Goal: Information Seeking & Learning: Check status

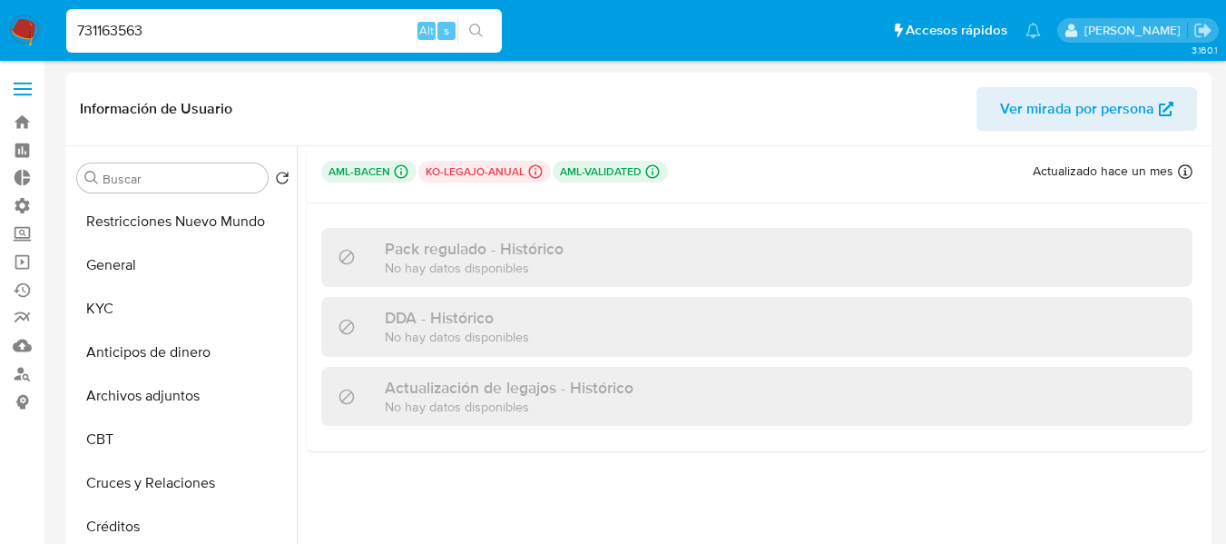
select select "10"
type input "68809962"
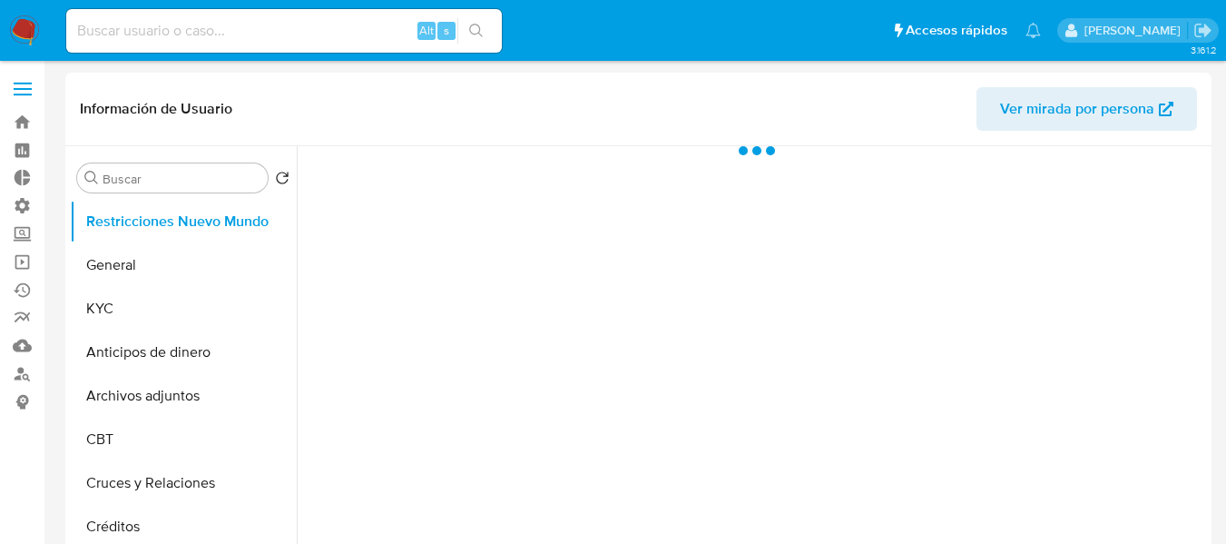
select select "10"
click at [200, 39] on input at bounding box center [284, 31] width 436 height 24
paste input "68809962"
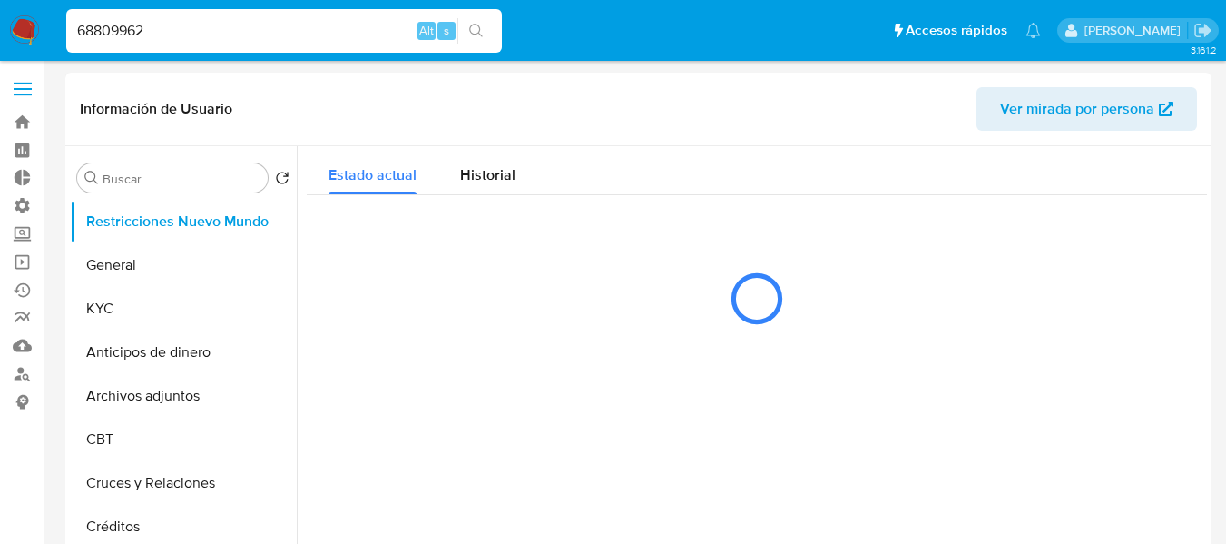
type input "68809962"
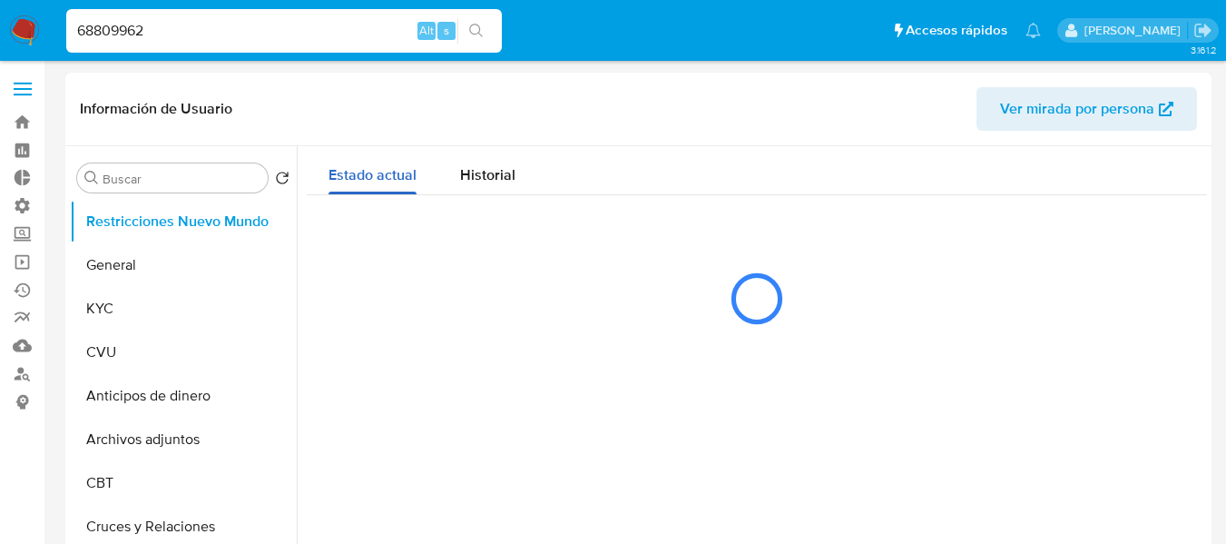
select select "10"
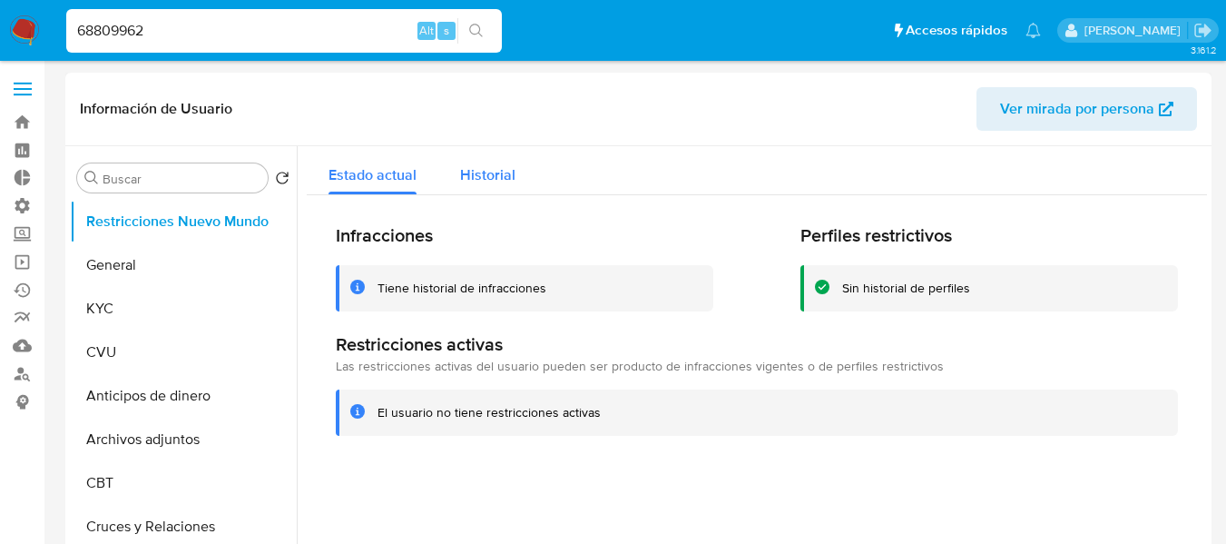
click at [477, 182] on span "Historial" at bounding box center [487, 174] width 55 height 21
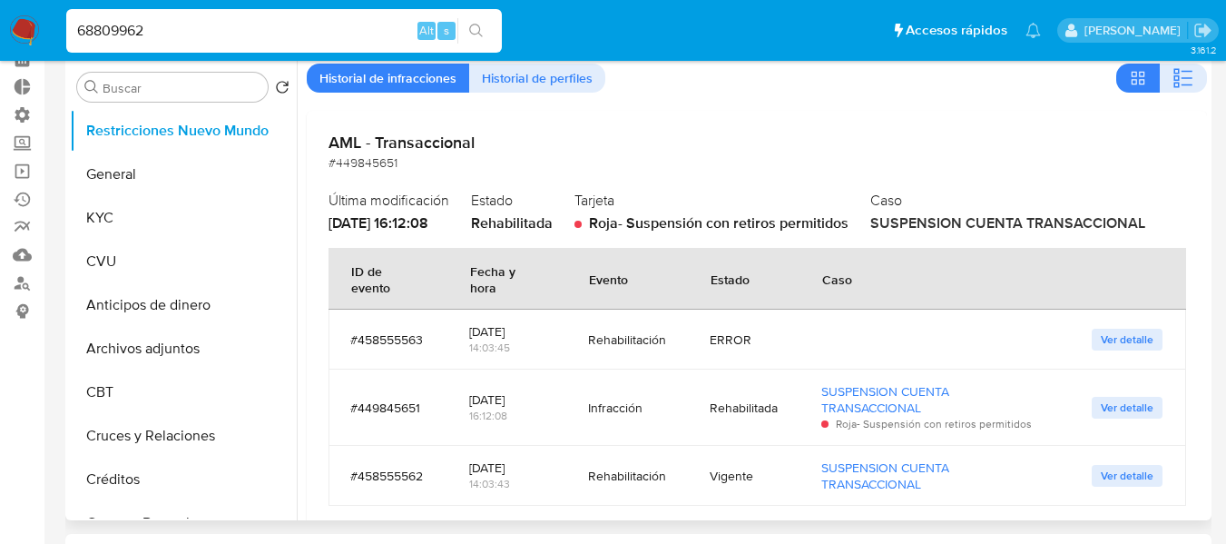
scroll to position [91, 0]
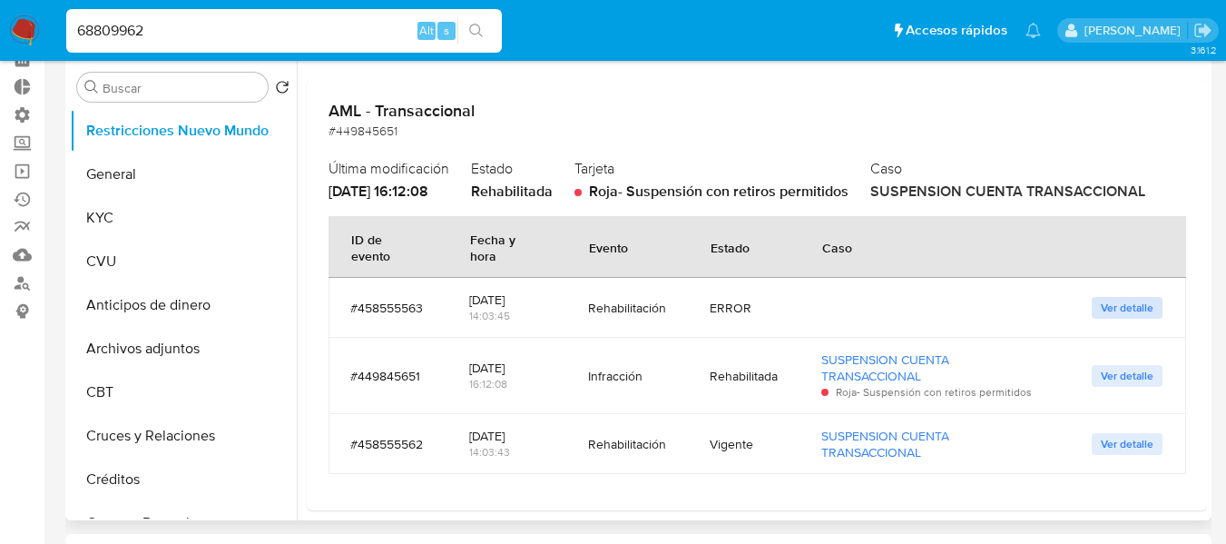
click at [1116, 304] on span "Ver detalle" at bounding box center [1127, 308] width 53 height 18
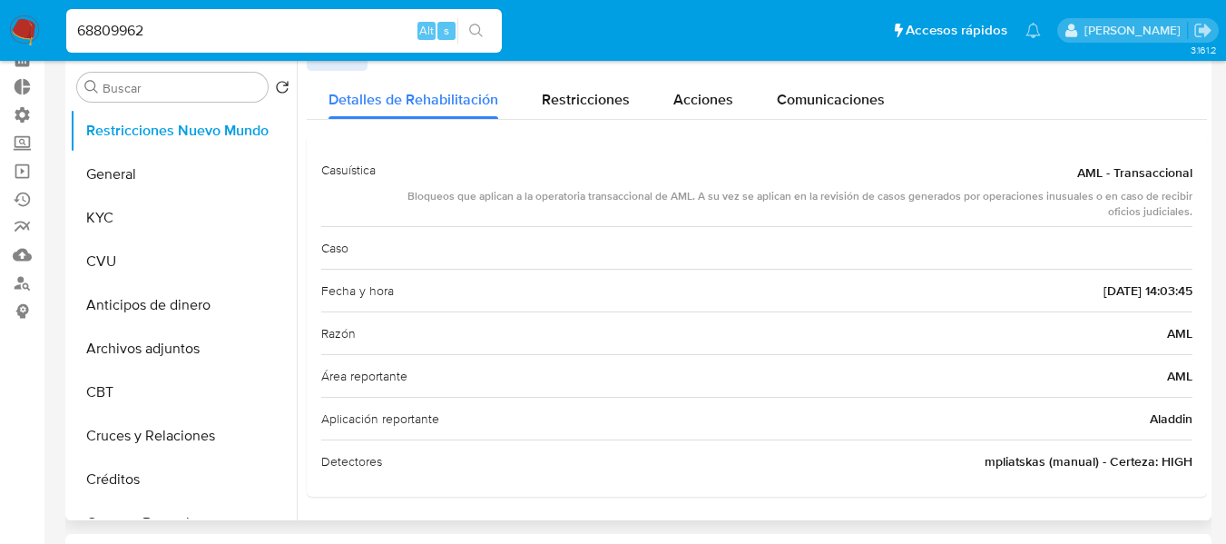
scroll to position [0, 0]
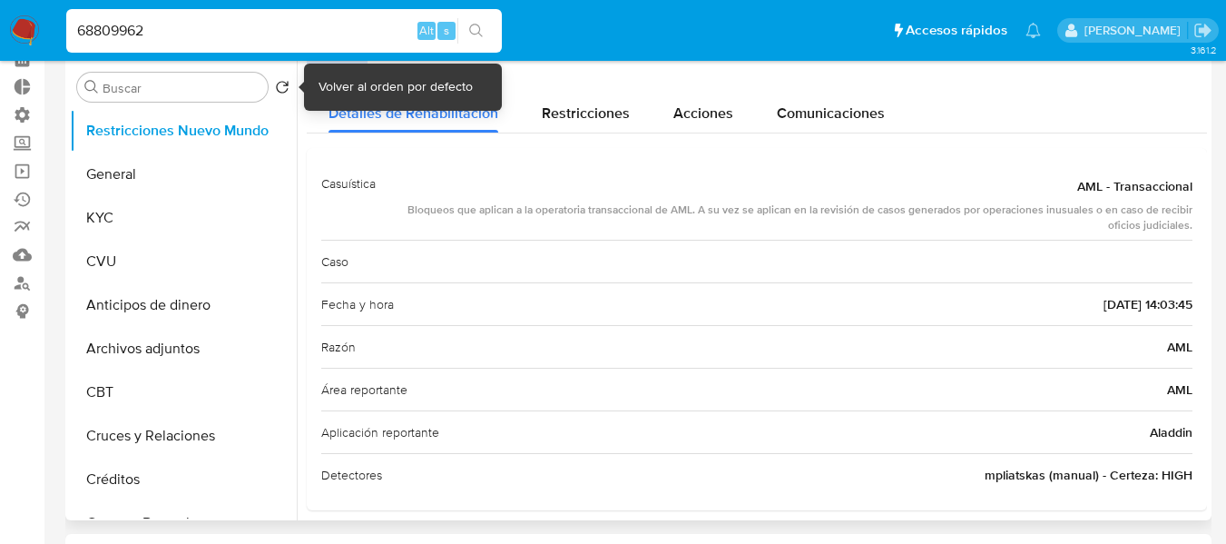
click at [329, 66] on span "Volver" at bounding box center [336, 69] width 35 height 25
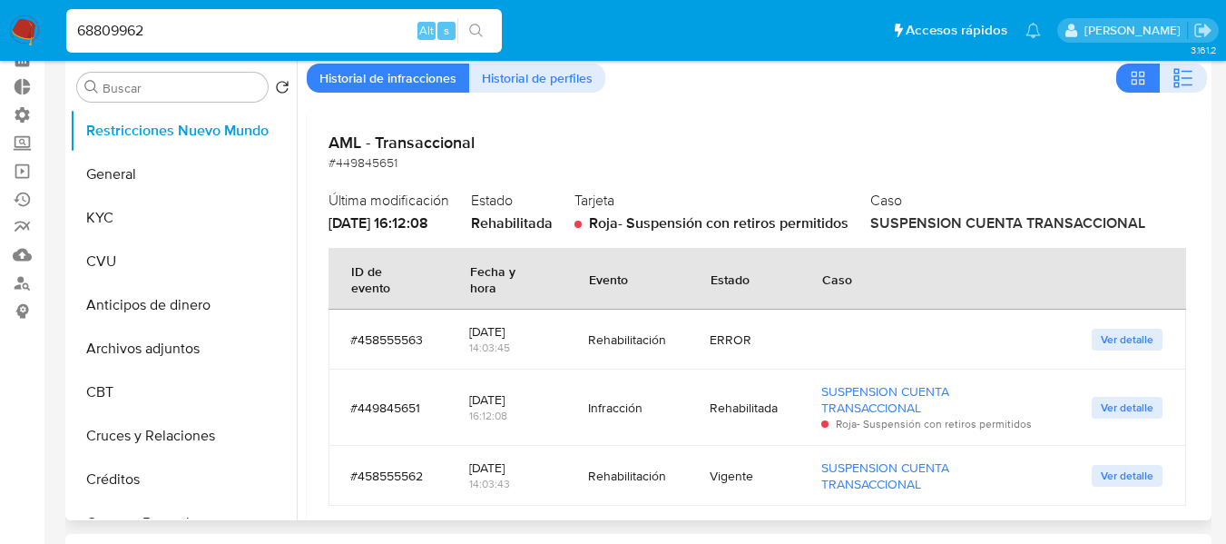
scroll to position [91, 0]
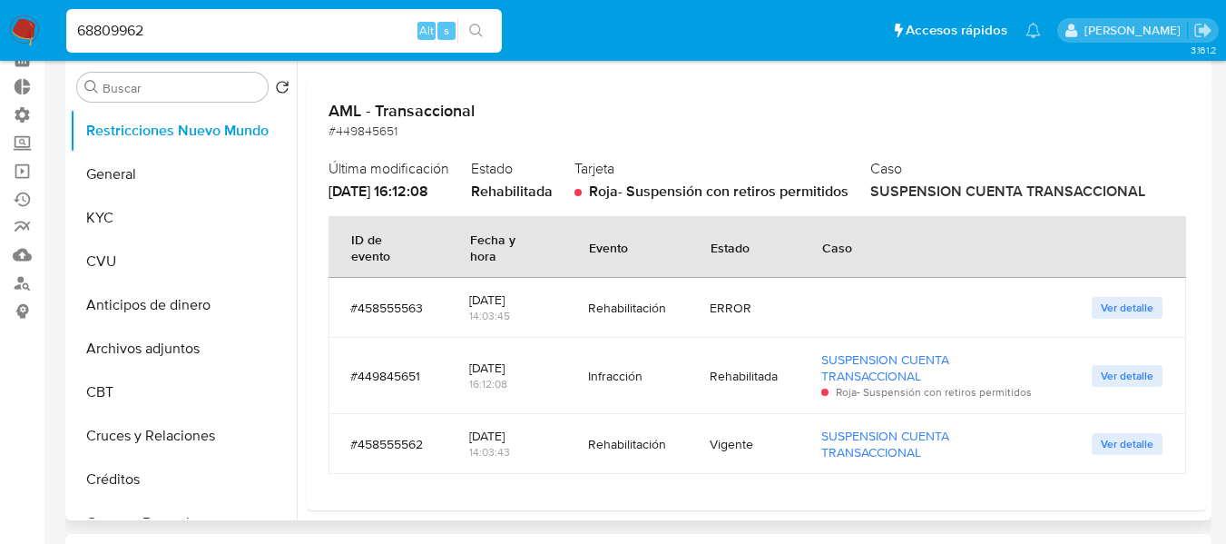
click at [1103, 380] on span "Ver detalle" at bounding box center [1127, 376] width 53 height 18
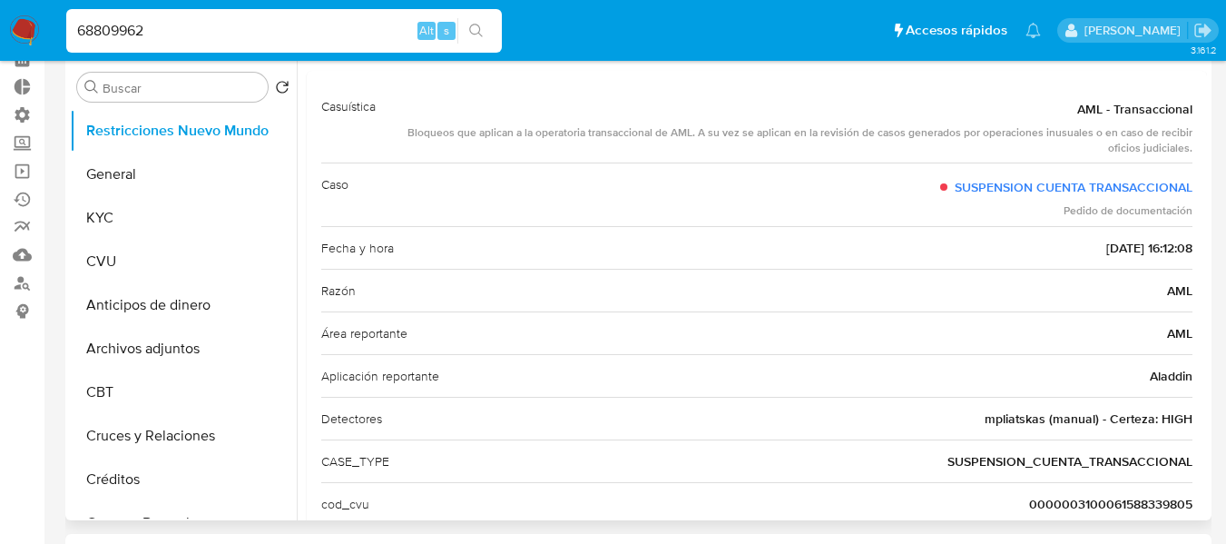
scroll to position [0, 0]
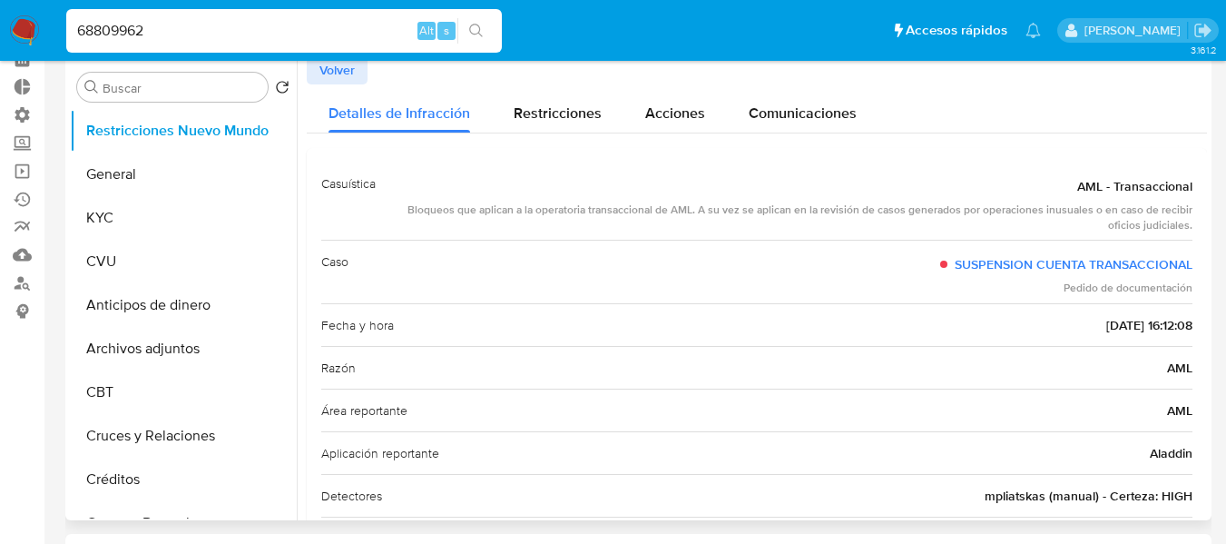
click at [329, 74] on span "Volver" at bounding box center [336, 69] width 35 height 25
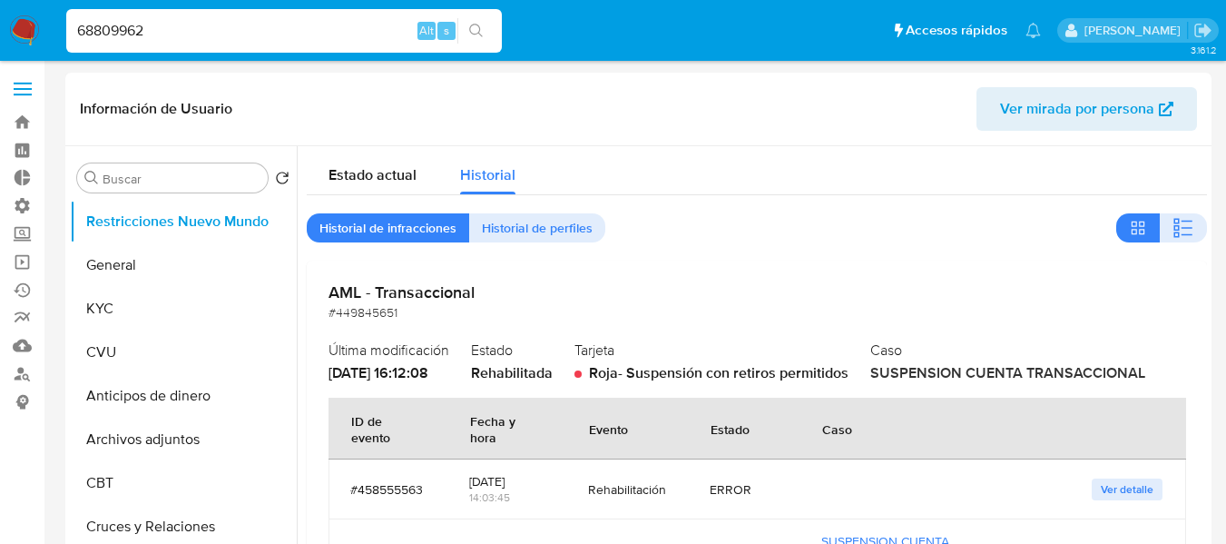
click at [184, 37] on input "68809962" at bounding box center [284, 31] width 436 height 24
click at [179, 31] on input "68809962" at bounding box center [284, 31] width 436 height 24
paste input "473332651"
click at [179, 20] on input "68809962473332651" at bounding box center [284, 31] width 436 height 24
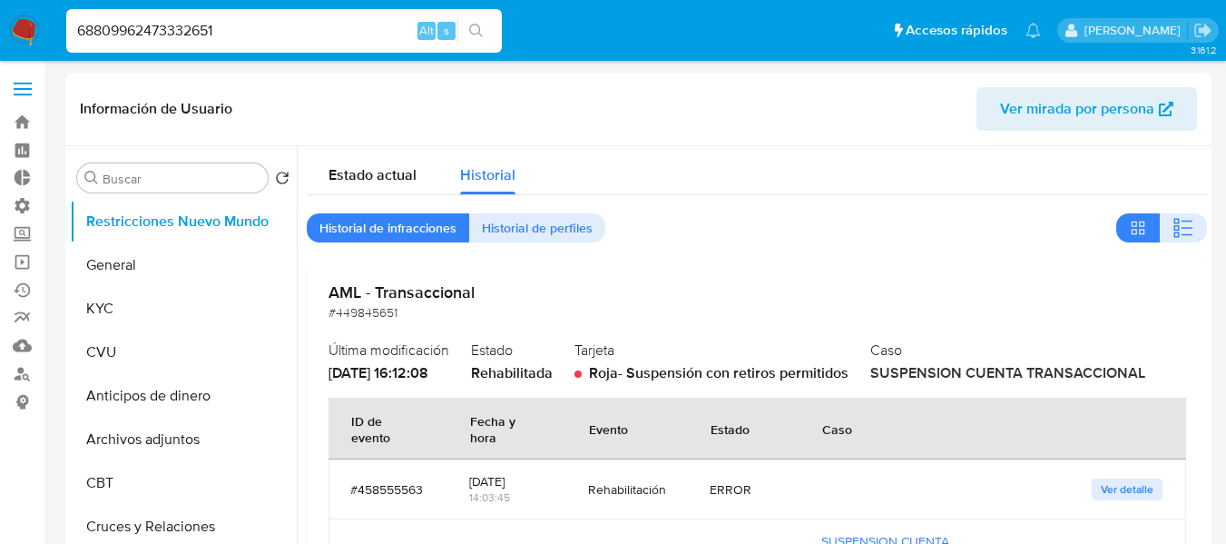
paste input
type input "473332651"
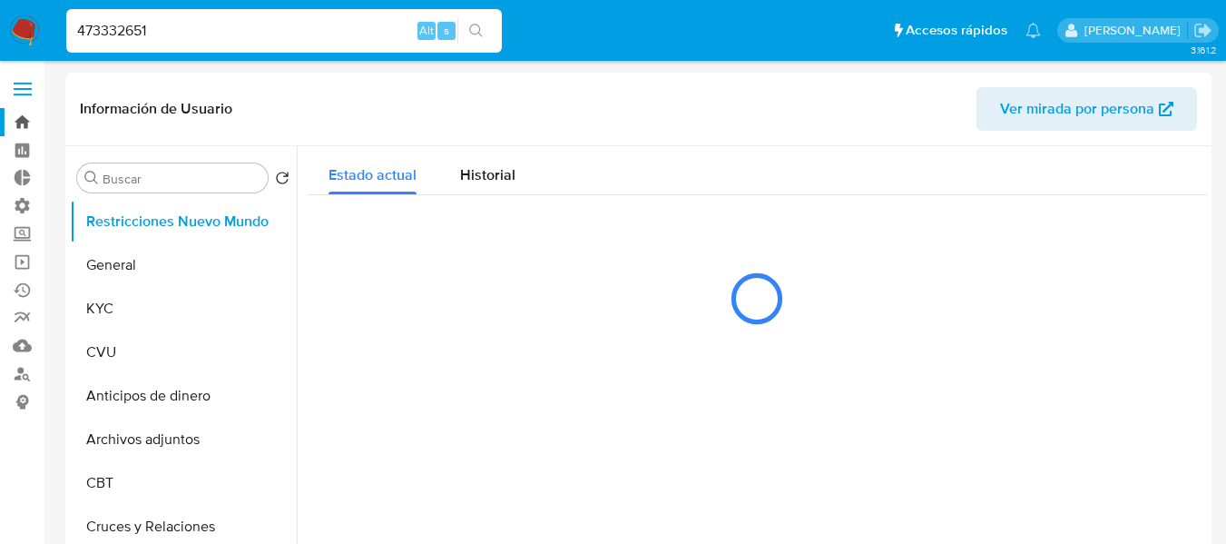
select select "10"
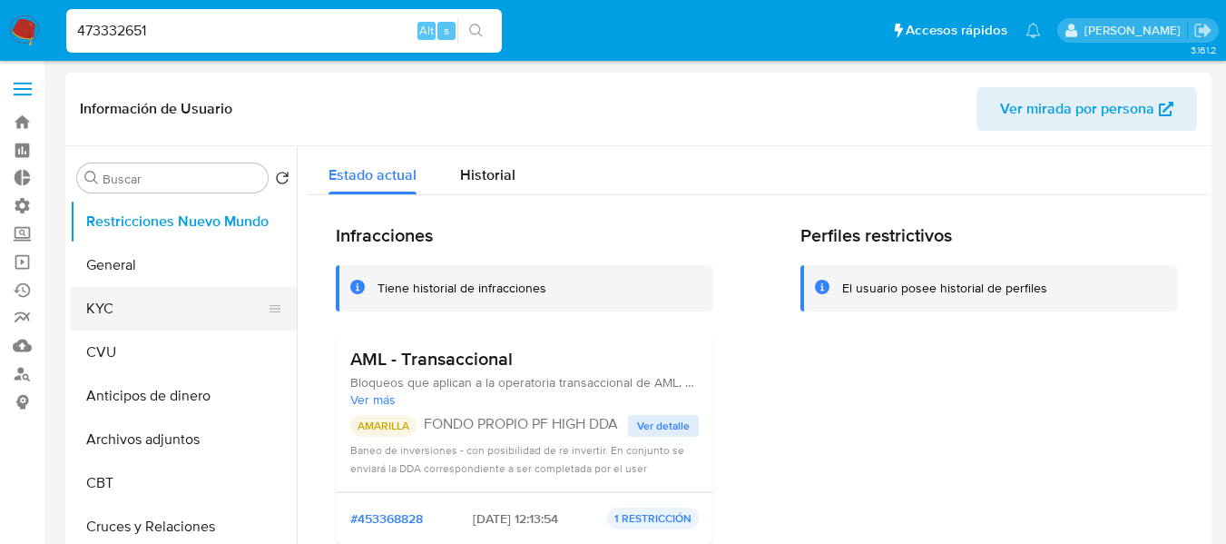
click at [160, 314] on button "KYC" at bounding box center [176, 309] width 212 height 44
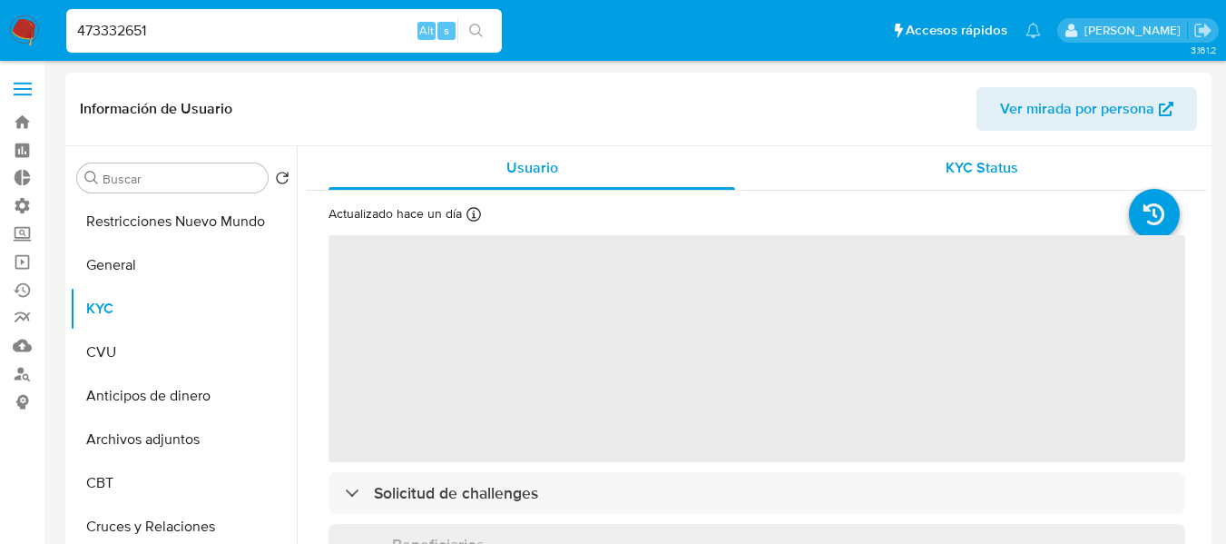
click at [949, 162] on span "KYC Status" at bounding box center [982, 167] width 73 height 21
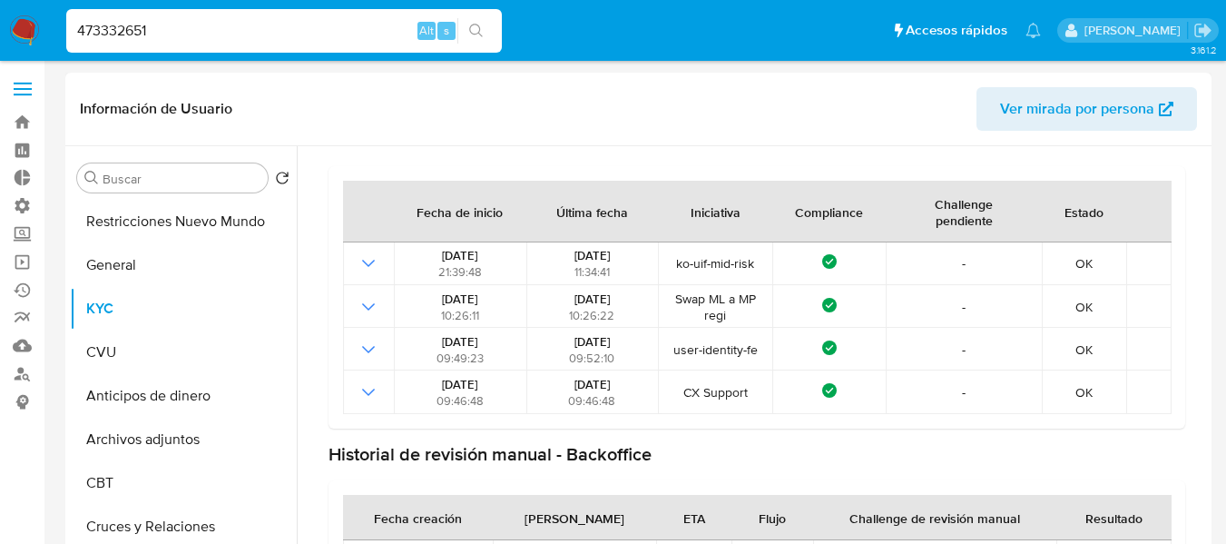
scroll to position [134, 0]
click at [149, 181] on input "Buscar" at bounding box center [182, 179] width 158 height 16
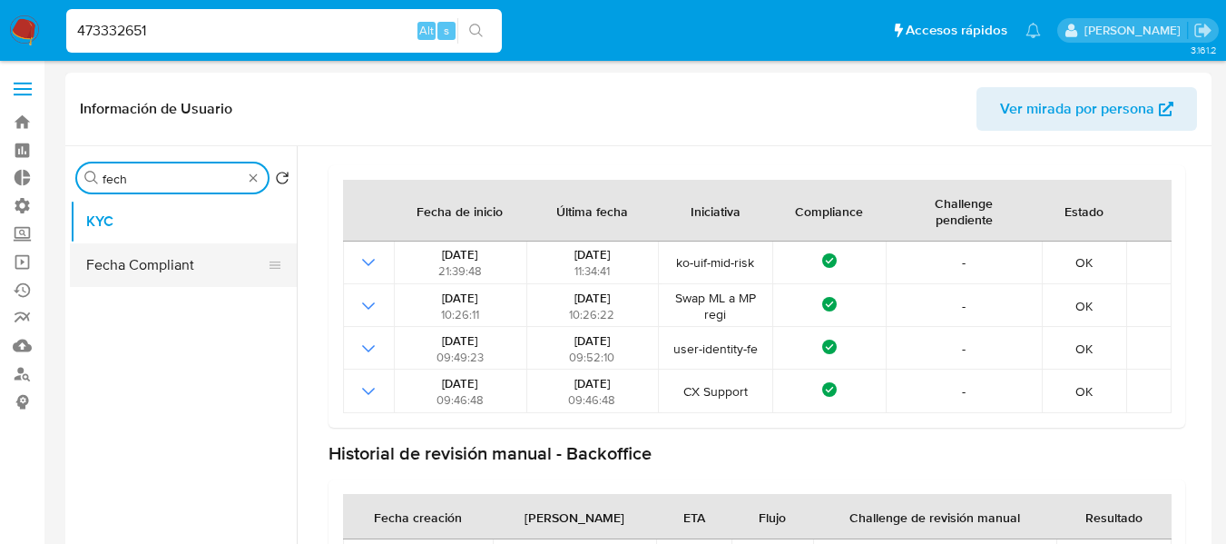
type input "fech"
click at [142, 263] on button "Fecha Compliant" at bounding box center [183, 265] width 227 height 44
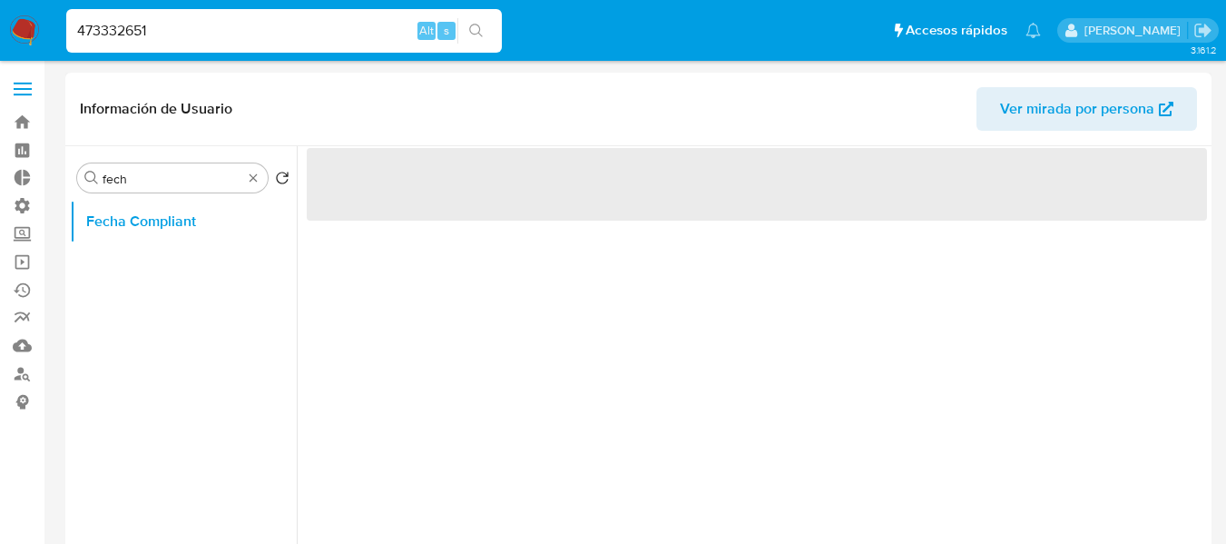
scroll to position [0, 0]
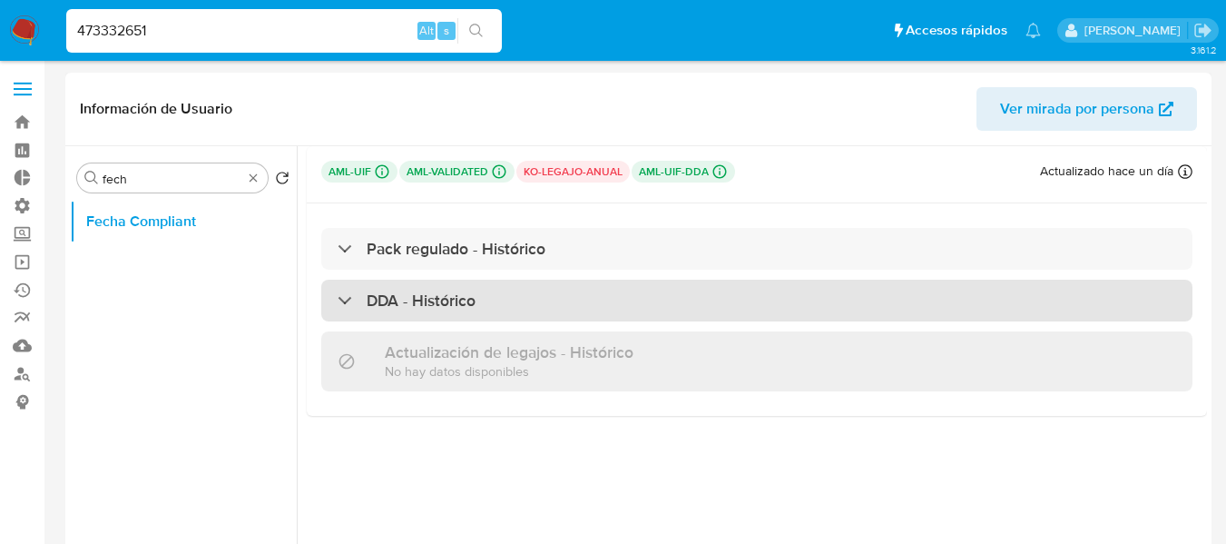
click at [574, 292] on div "DDA - Histórico" at bounding box center [756, 300] width 871 height 42
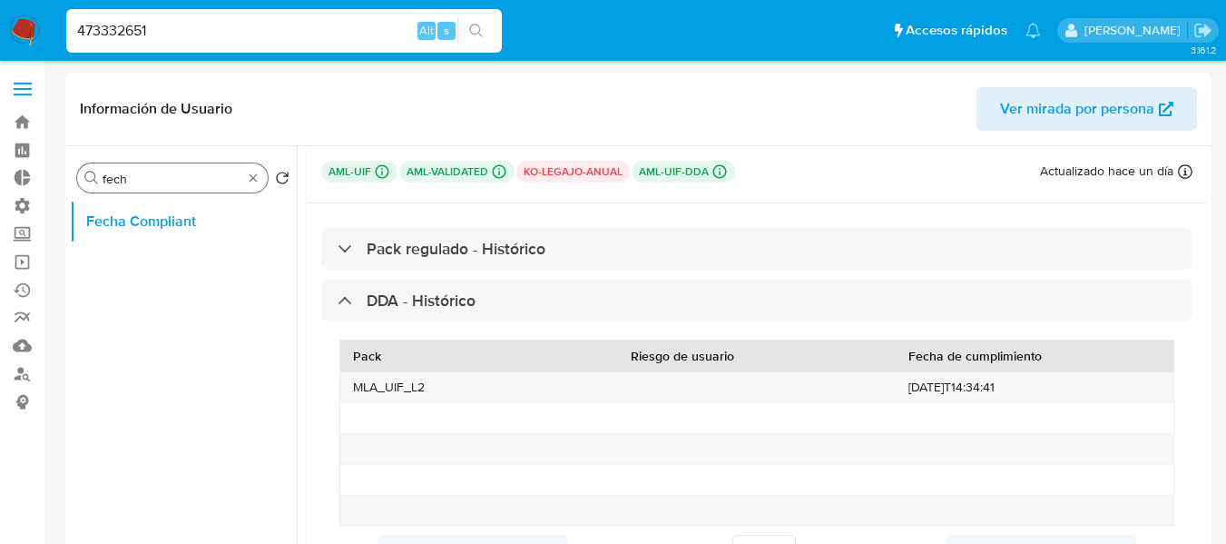
click at [243, 181] on div "Buscar fech" at bounding box center [172, 177] width 191 height 29
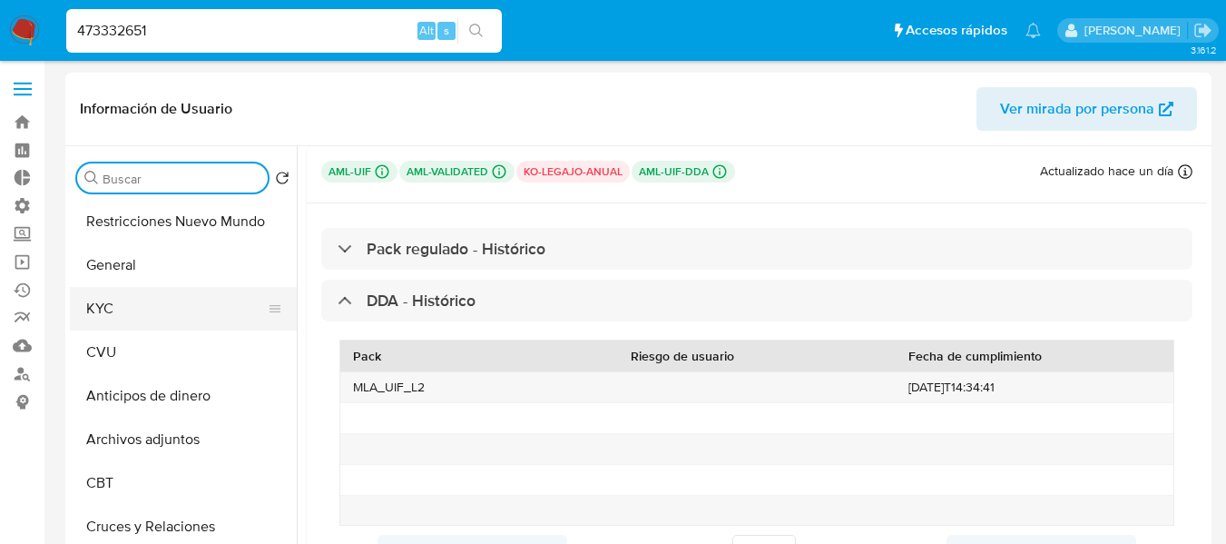
drag, startPoint x: 252, startPoint y: 181, endPoint x: 201, endPoint y: 305, distance: 134.3
click at [146, 317] on button "KYC" at bounding box center [176, 309] width 212 height 44
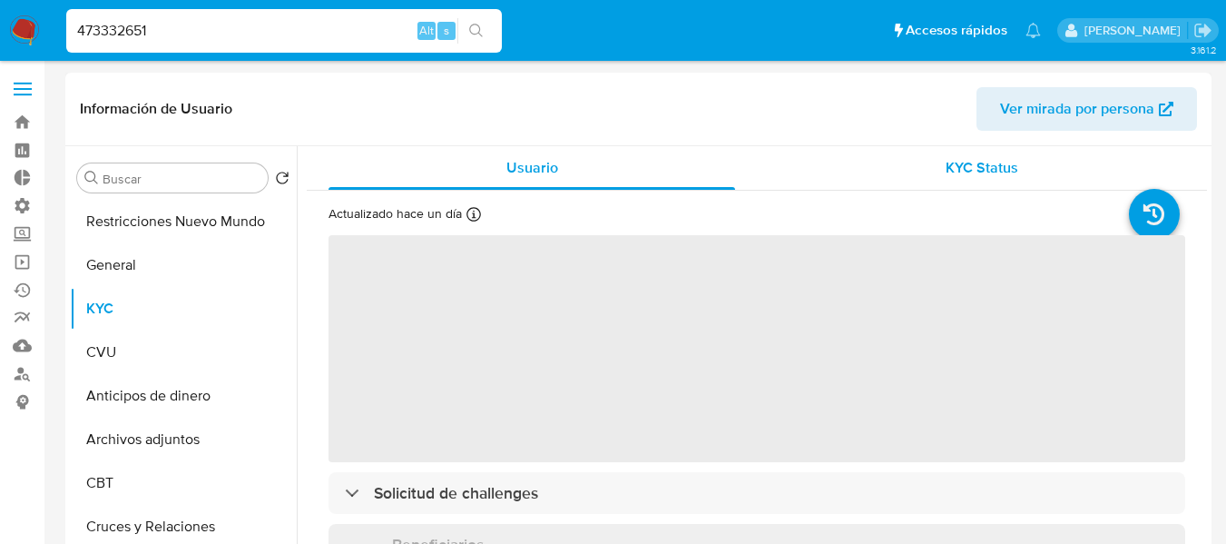
click at [918, 161] on div "KYC Status" at bounding box center [982, 168] width 407 height 44
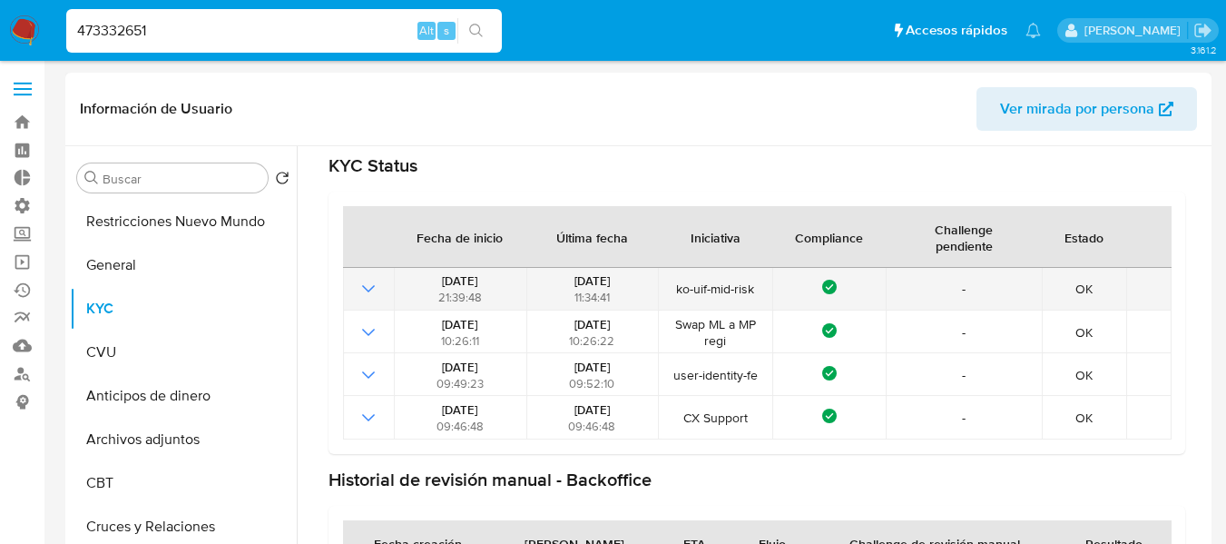
scroll to position [134, 0]
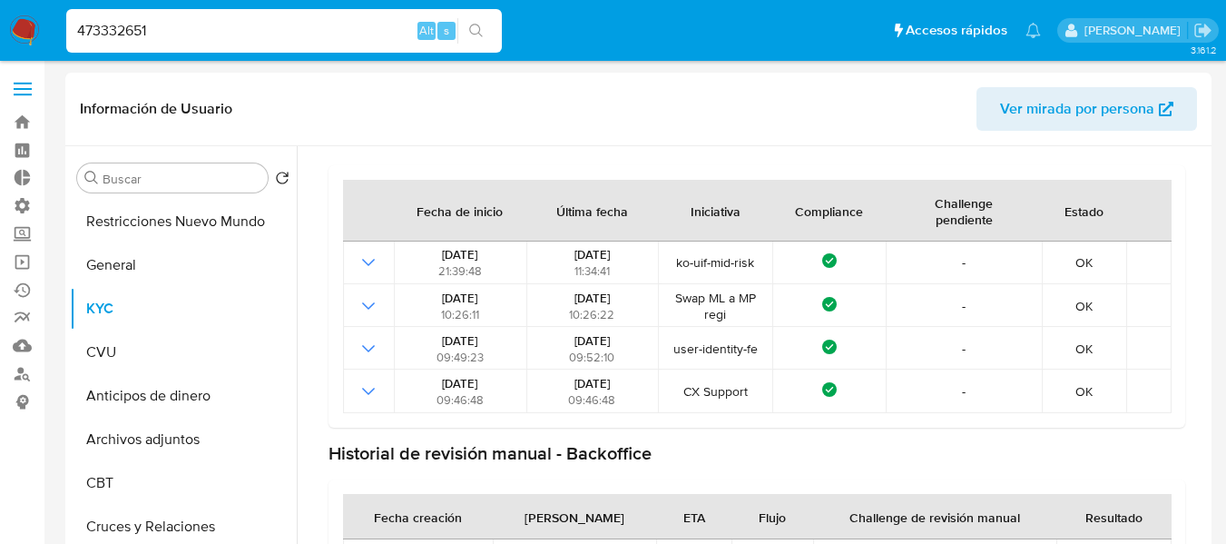
click at [214, 39] on input "473332651" at bounding box center [284, 31] width 436 height 24
paste input "2659307318"
type input "2659307318"
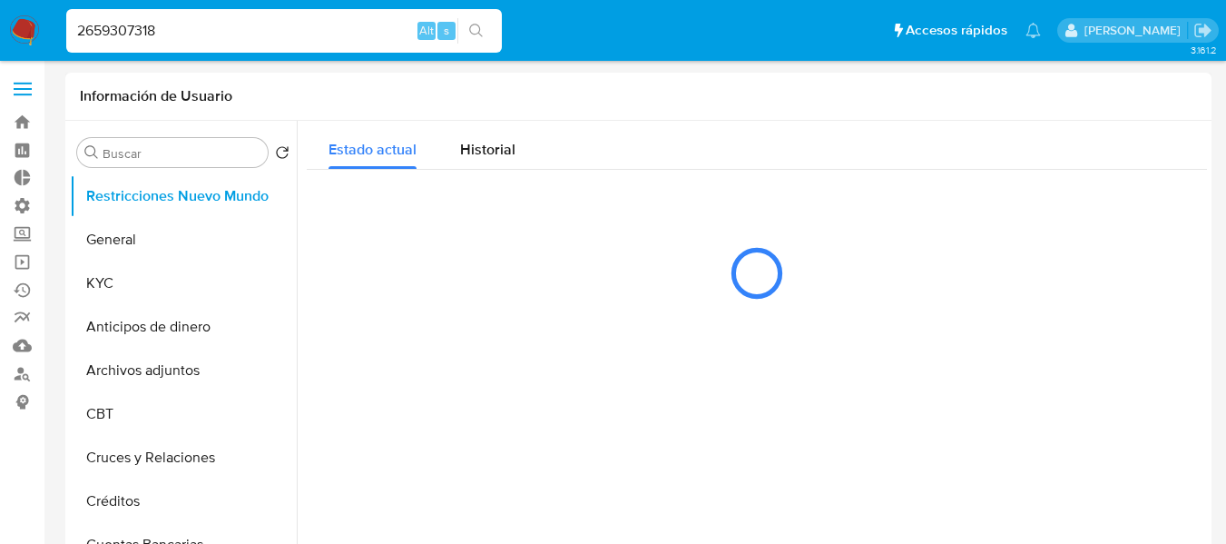
select select "10"
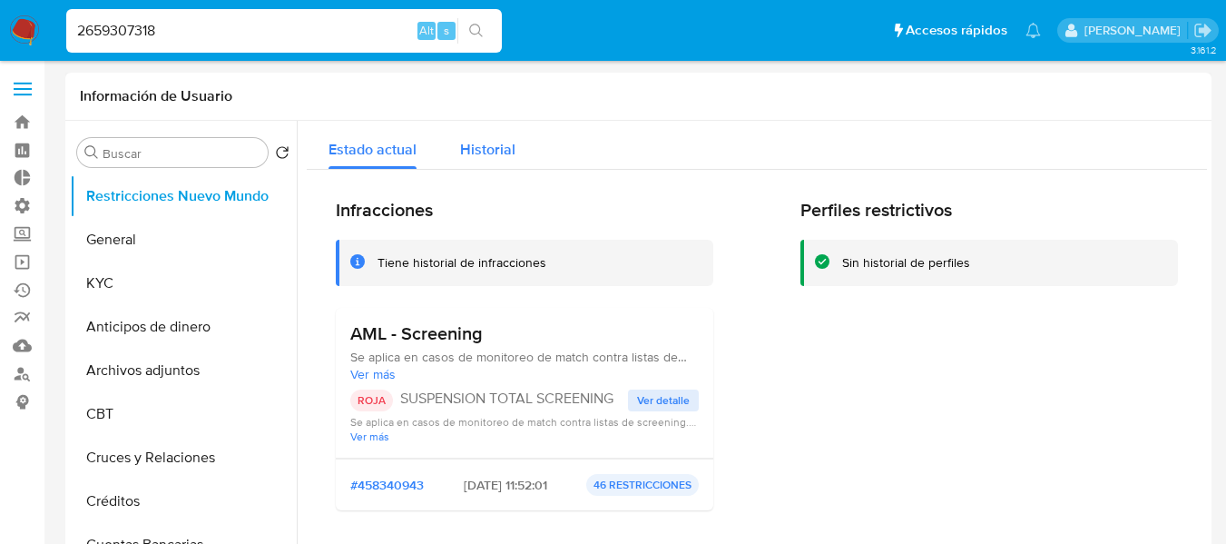
click at [504, 138] on div "Historial" at bounding box center [487, 145] width 55 height 48
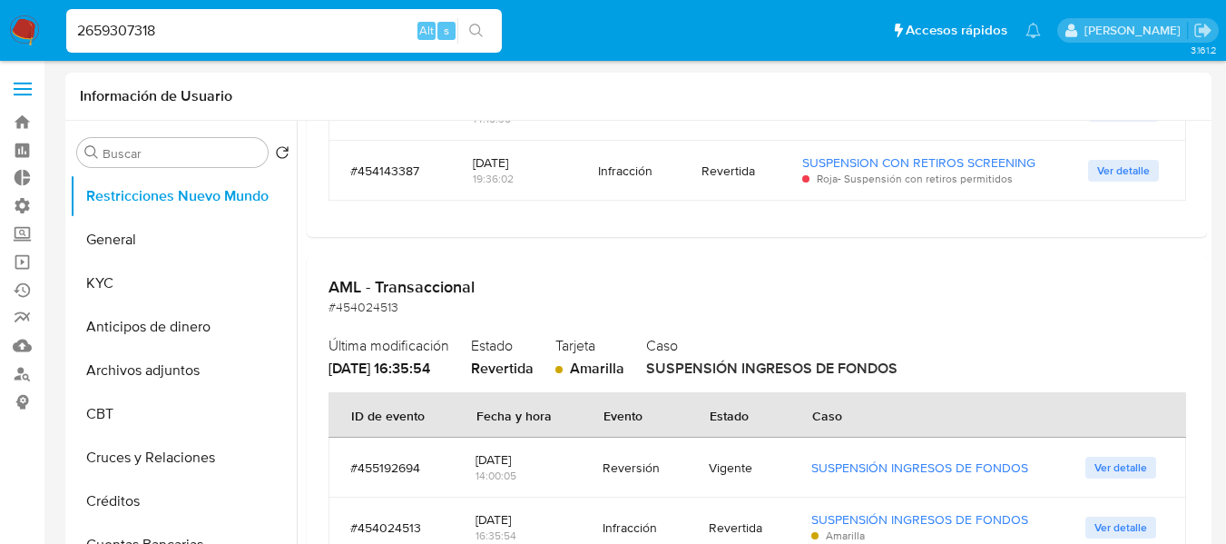
scroll to position [817, 0]
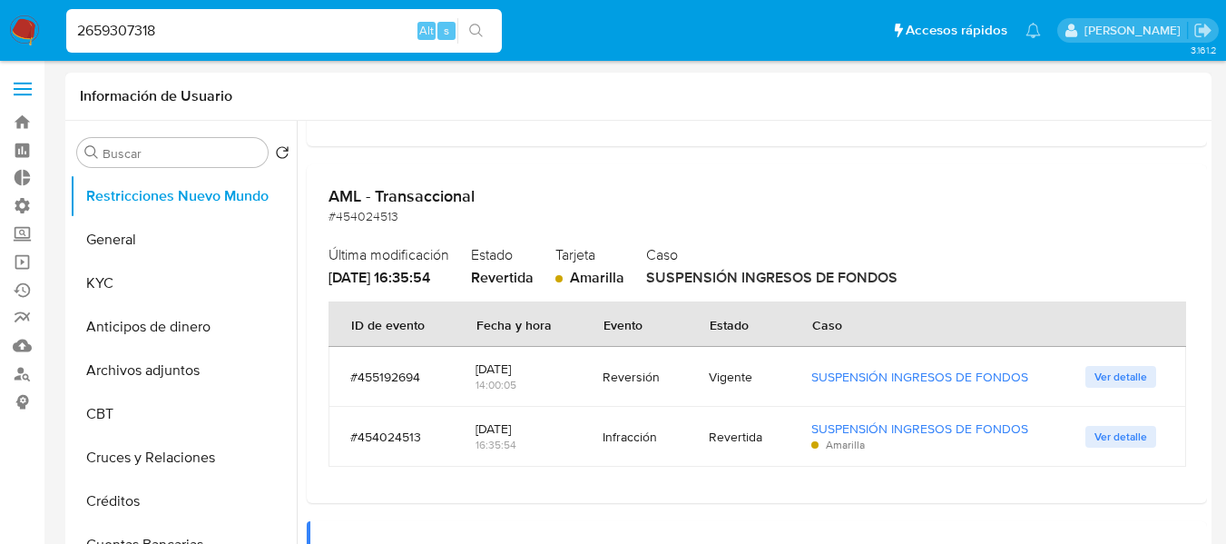
drag, startPoint x: 666, startPoint y: 282, endPoint x: 771, endPoint y: 275, distance: 105.5
click at [771, 275] on div "Última modificación 04/09/2025 - 16:35:54 Estado Revertida Tarjeta Amarilla Cas…" at bounding box center [756, 263] width 857 height 47
click at [771, 275] on span "SUSPENSIÓN INGRESOS DE FONDOS" at bounding box center [771, 277] width 251 height 21
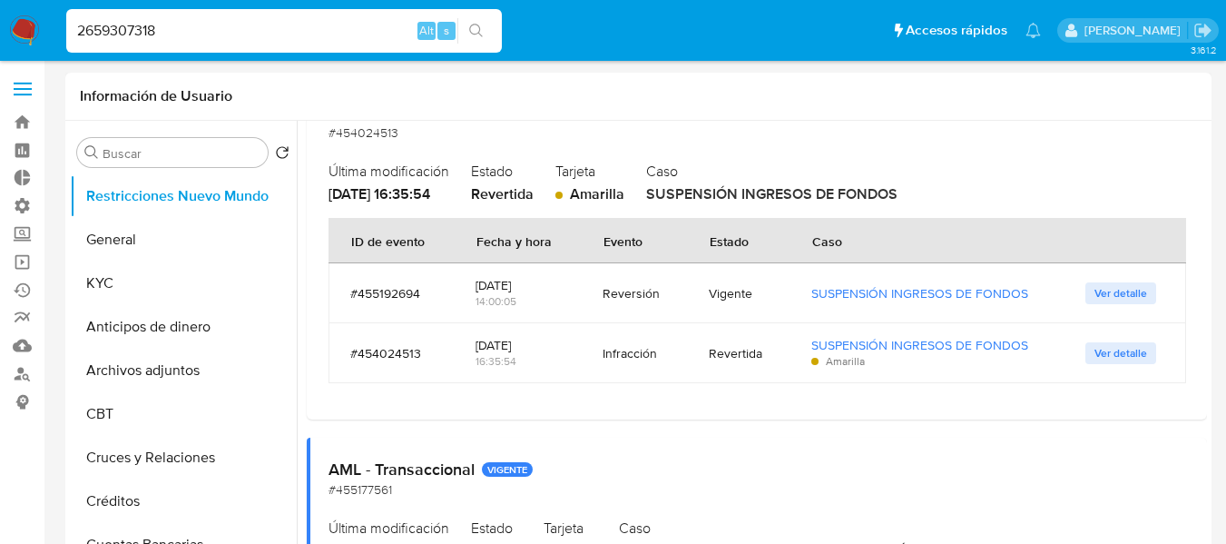
scroll to position [898, 0]
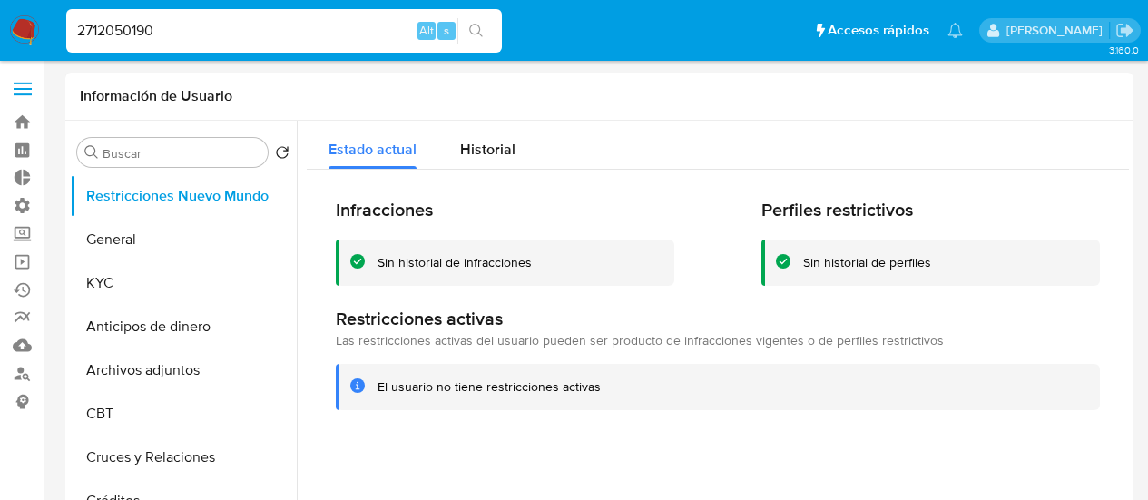
select select "10"
click at [328, 23] on input "2712050190" at bounding box center [284, 31] width 436 height 24
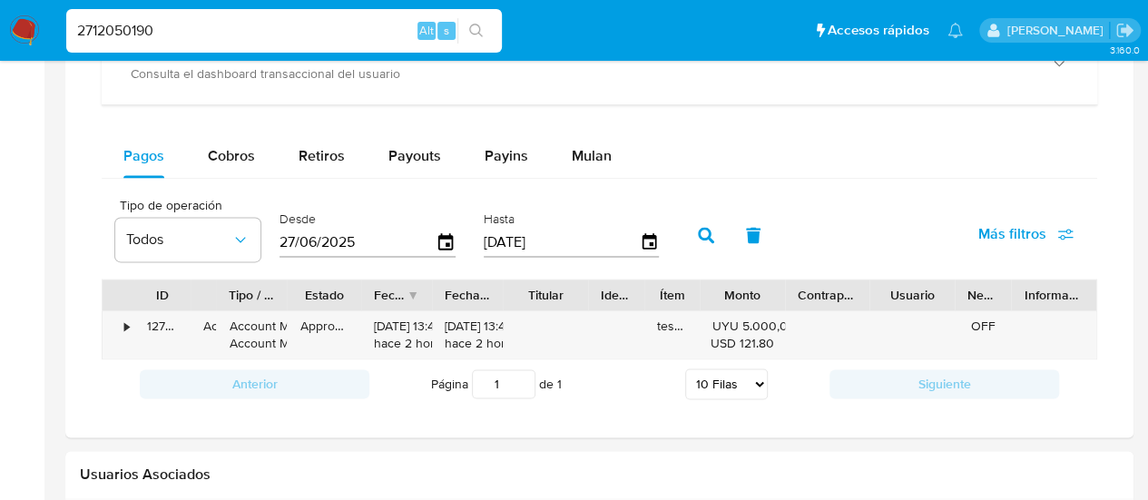
click at [328, 23] on input "2712050190" at bounding box center [284, 31] width 436 height 24
type input "2541611819"
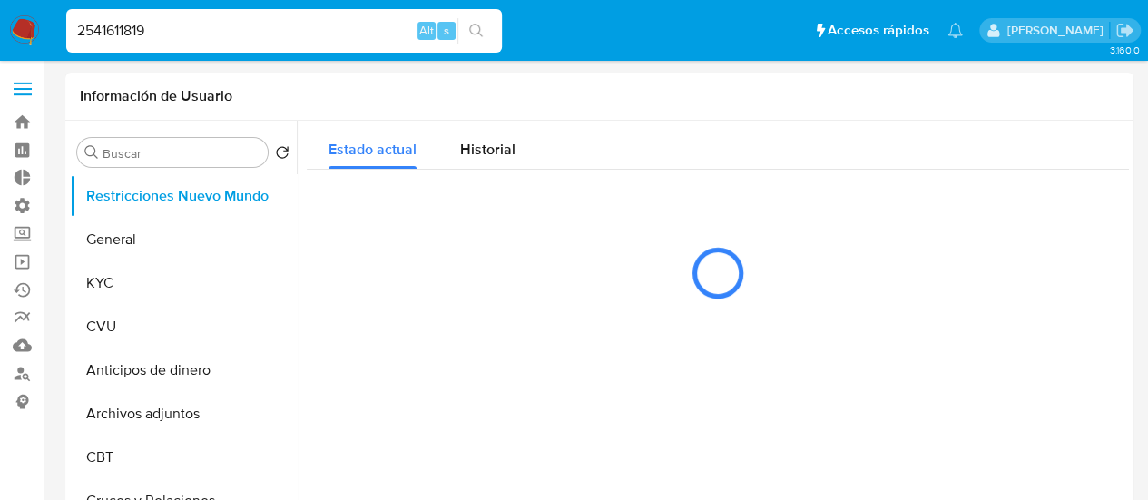
select select "10"
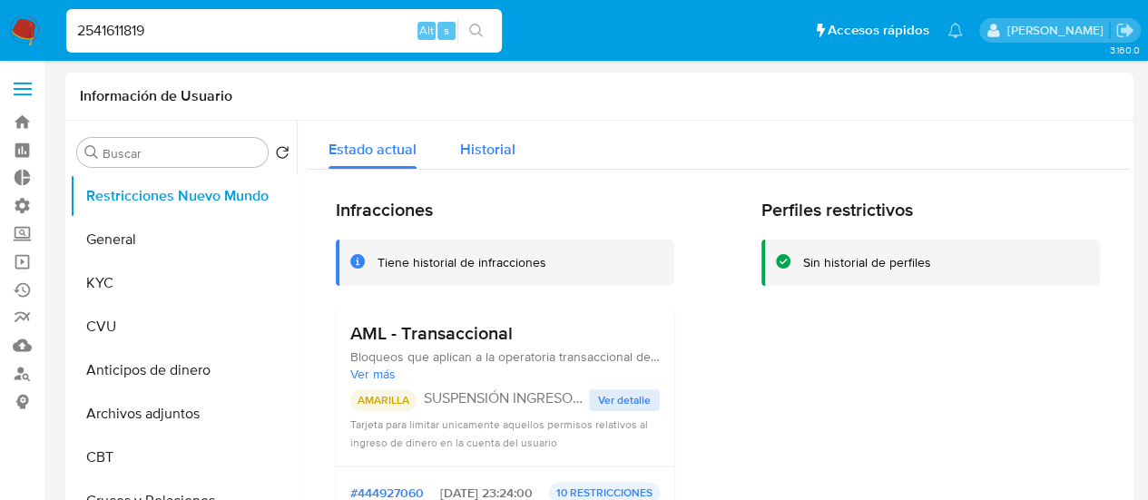
click at [497, 143] on span "Historial" at bounding box center [487, 149] width 55 height 21
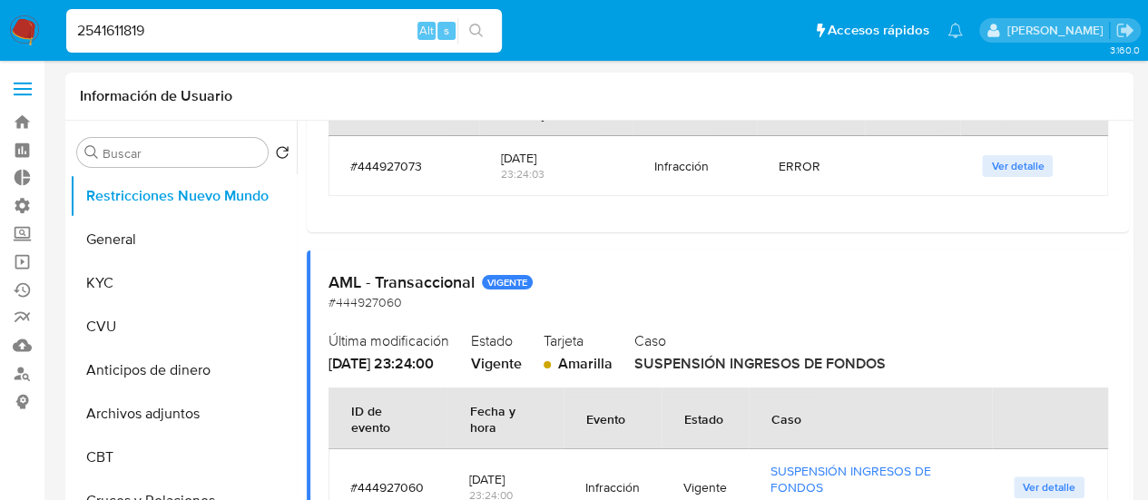
scroll to position [91, 0]
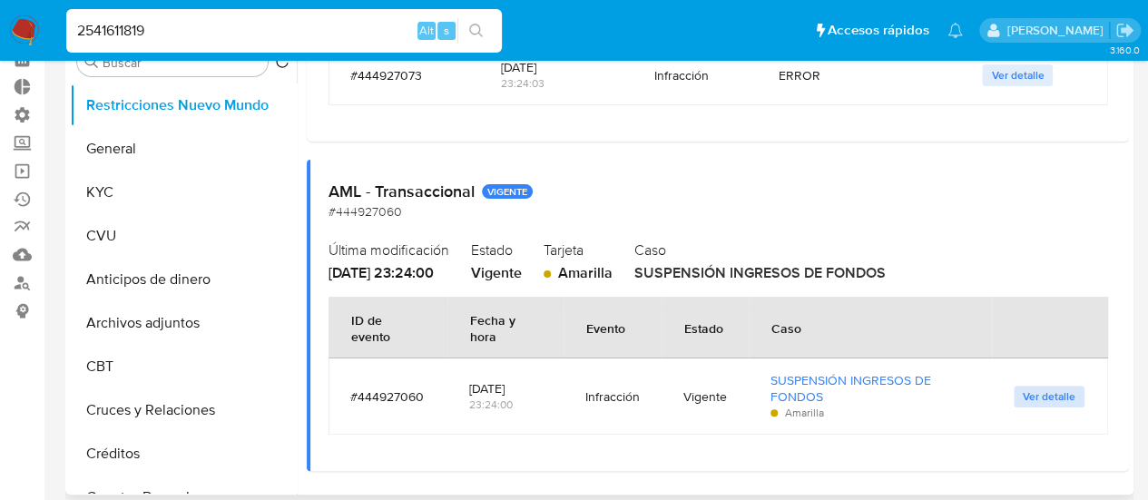
click at [1027, 404] on span "Ver detalle" at bounding box center [1049, 396] width 53 height 18
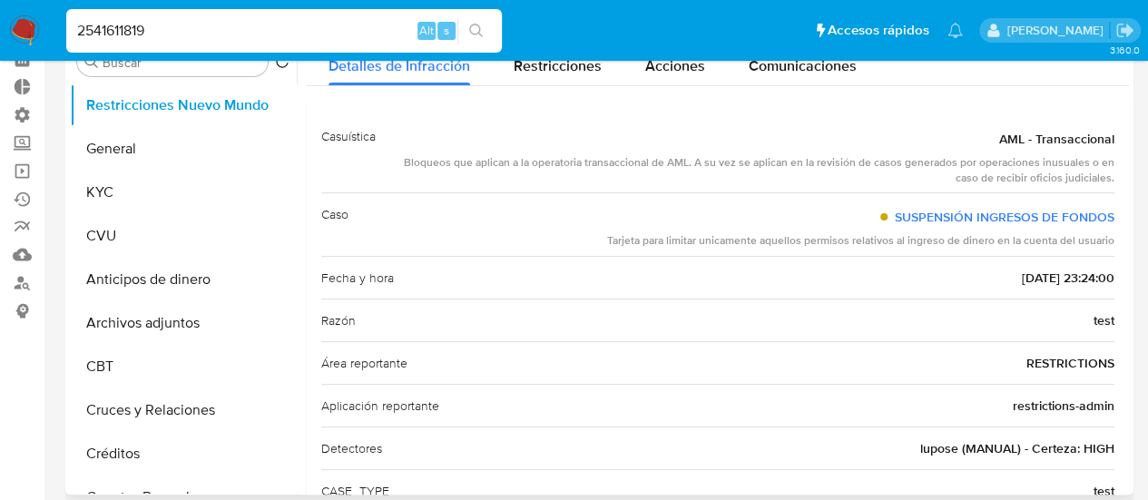
scroll to position [0, 0]
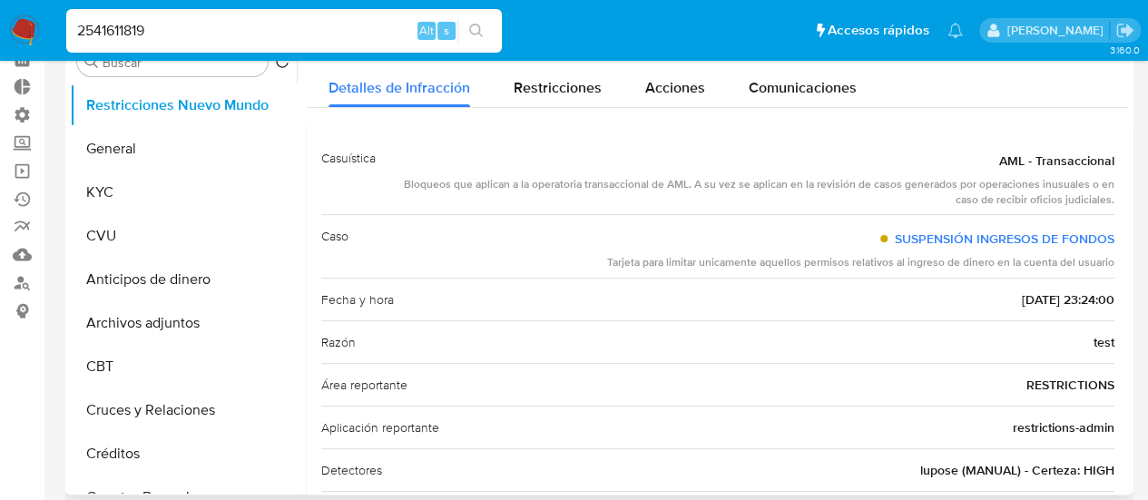
drag, startPoint x: 408, startPoint y: 190, endPoint x: 662, endPoint y: 185, distance: 254.1
click at [662, 185] on div "Bloqueos que aplican a la operatoria transaccional de AML. A su vez se aplican …" at bounding box center [752, 192] width 724 height 31
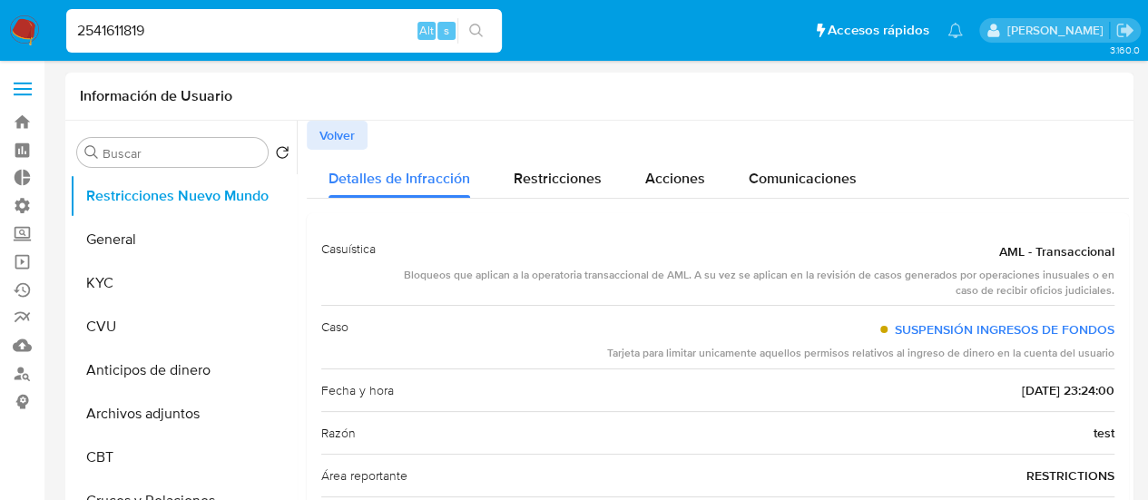
click at [331, 138] on span "Volver" at bounding box center [336, 135] width 35 height 25
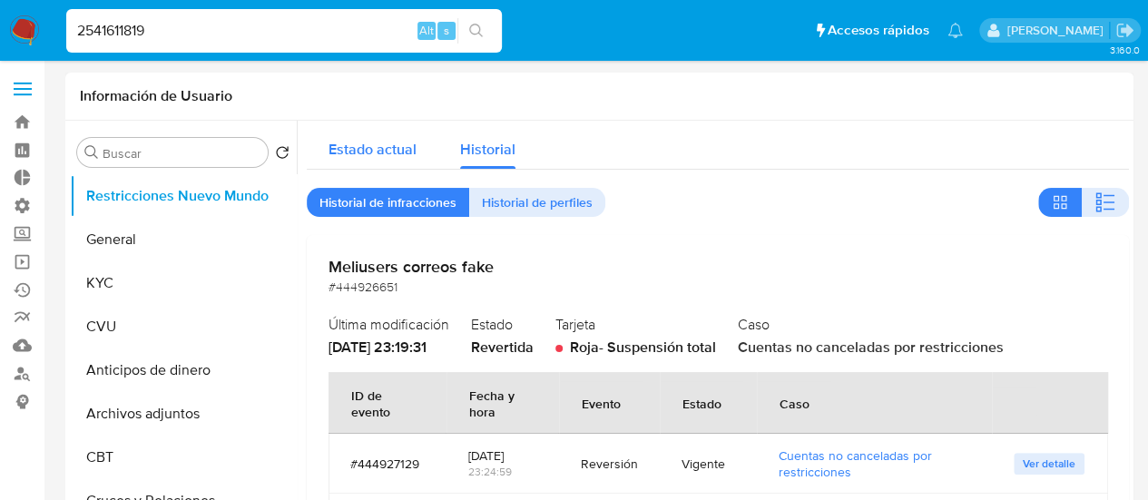
click at [343, 142] on span "Estado actual" at bounding box center [372, 149] width 88 height 21
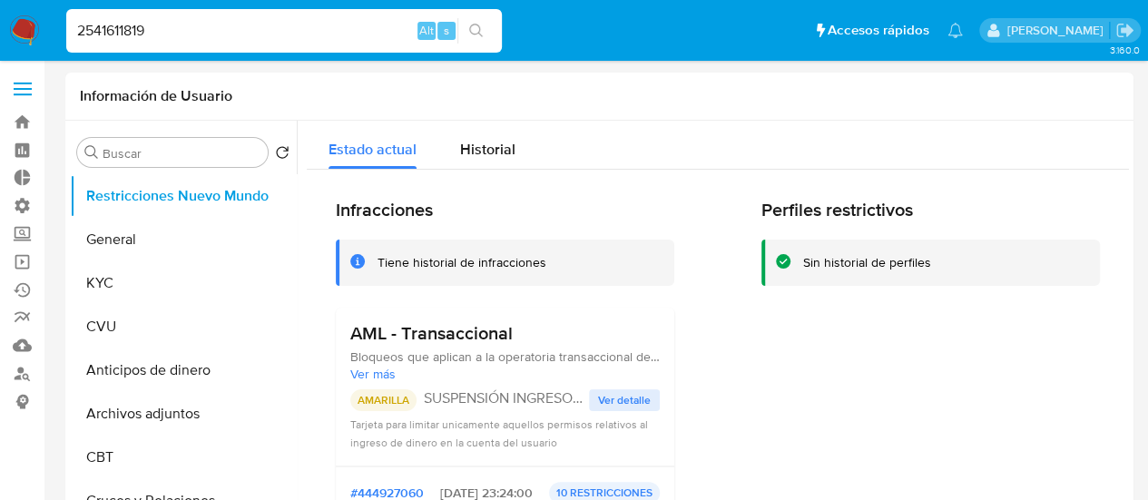
click at [193, 41] on input "2541611819" at bounding box center [284, 31] width 436 height 24
paste input "23314621"
type input "223314621"
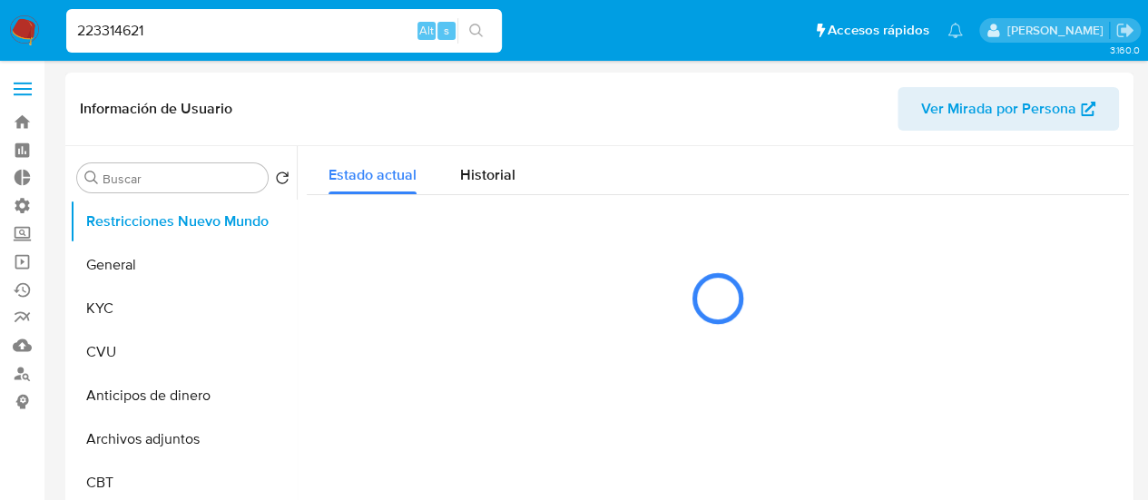
select select "10"
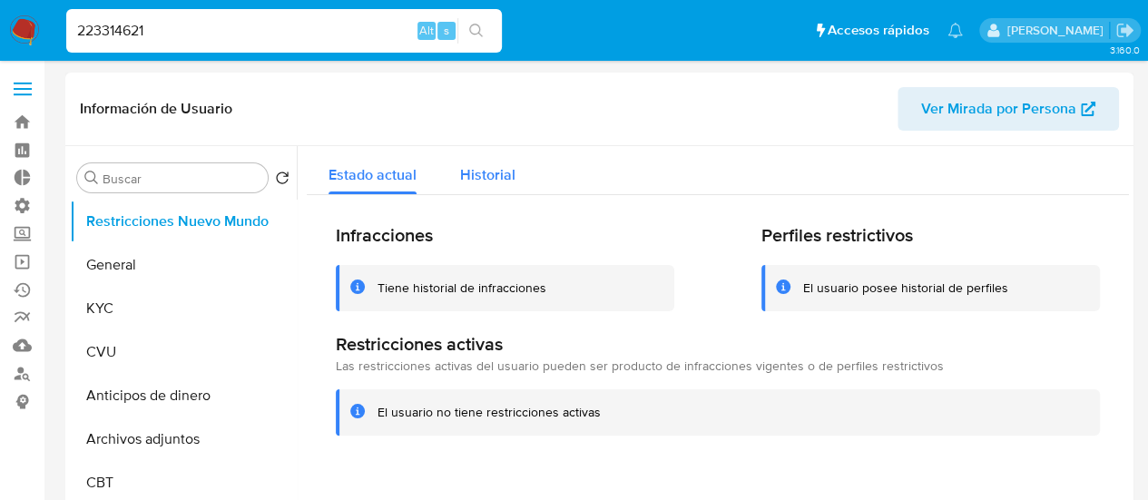
click at [475, 184] on div "Historial" at bounding box center [487, 170] width 55 height 48
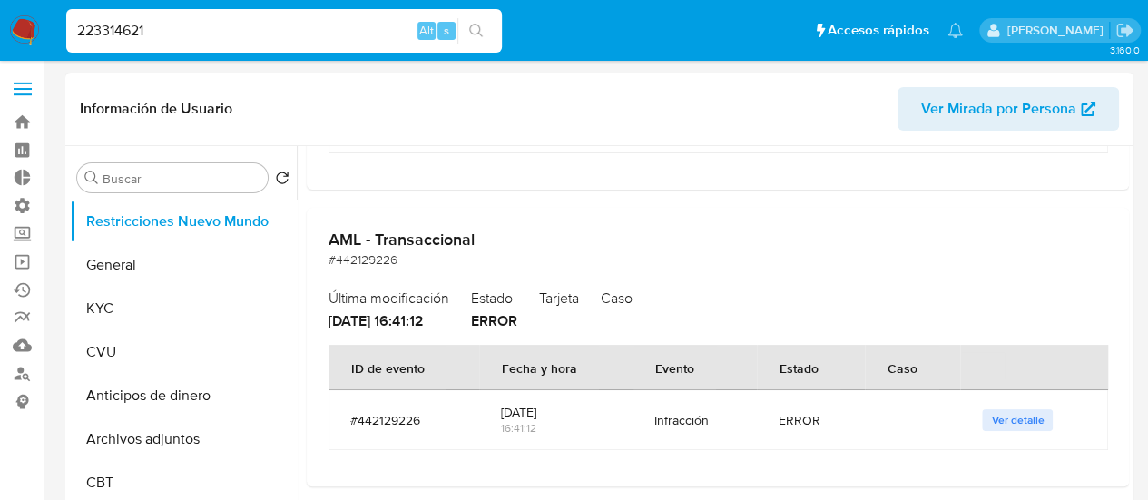
scroll to position [181, 0]
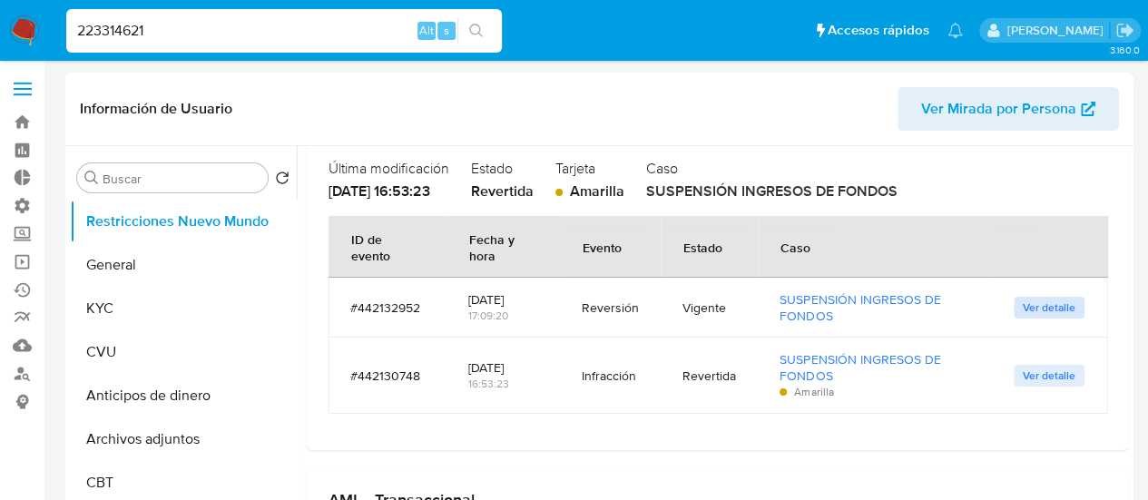
click at [1014, 313] on button "Ver detalle" at bounding box center [1049, 308] width 71 height 22
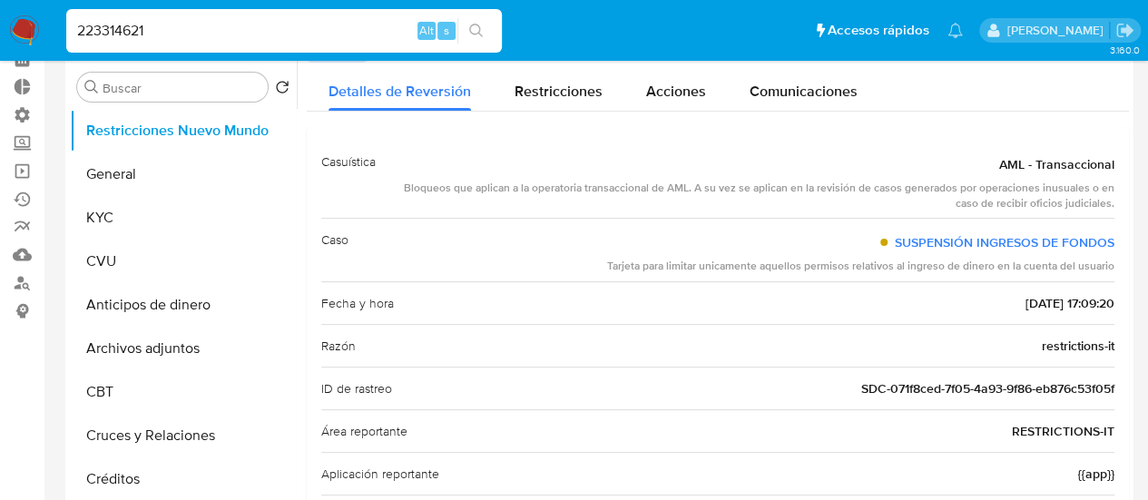
scroll to position [0, 0]
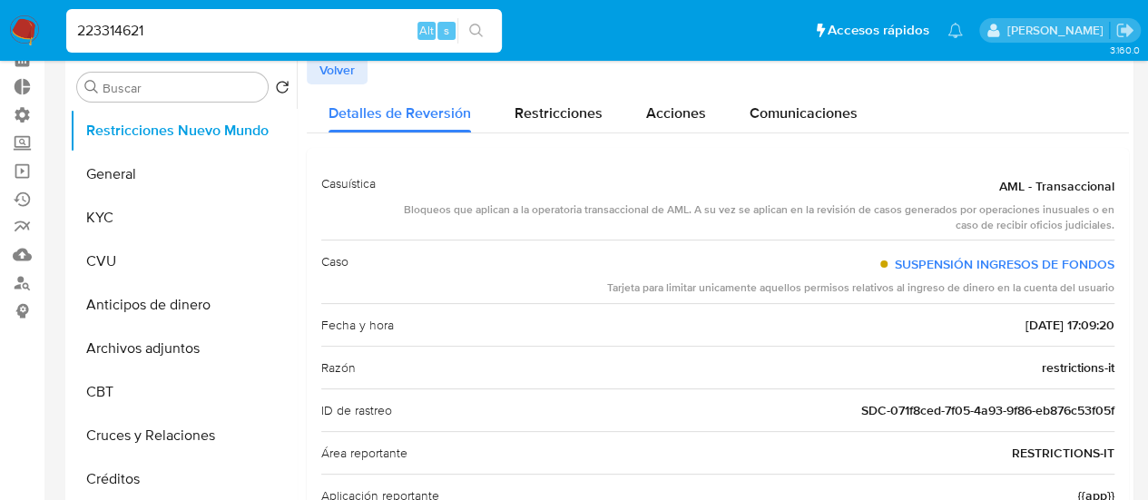
click at [344, 64] on span "Volver" at bounding box center [336, 69] width 35 height 25
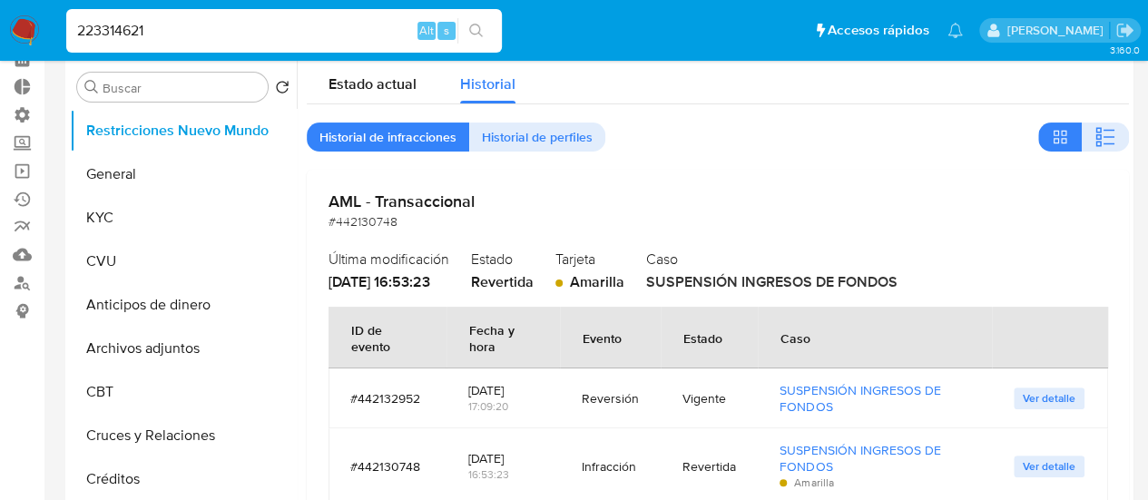
scroll to position [181, 0]
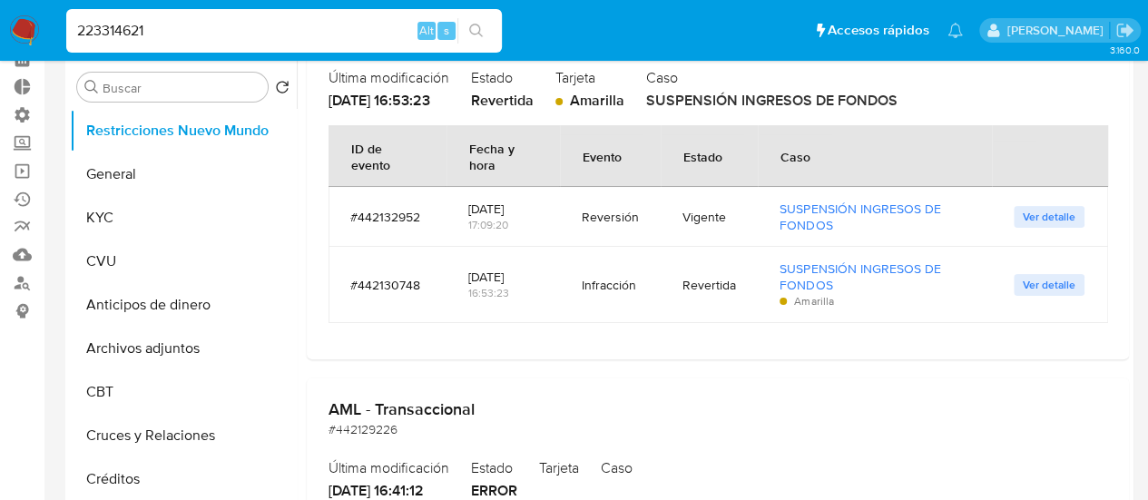
click at [1073, 280] on button "Ver detalle" at bounding box center [1049, 285] width 71 height 22
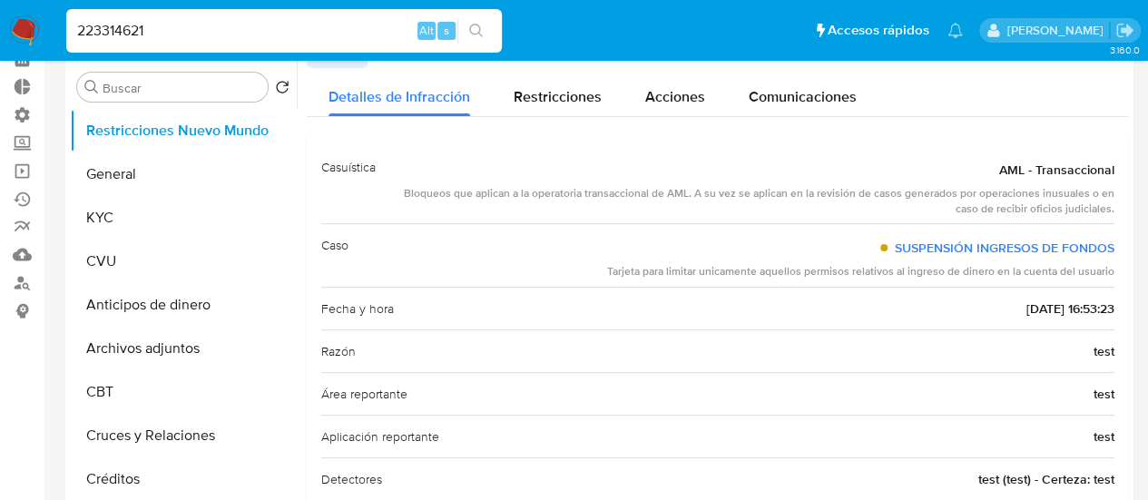
scroll to position [0, 0]
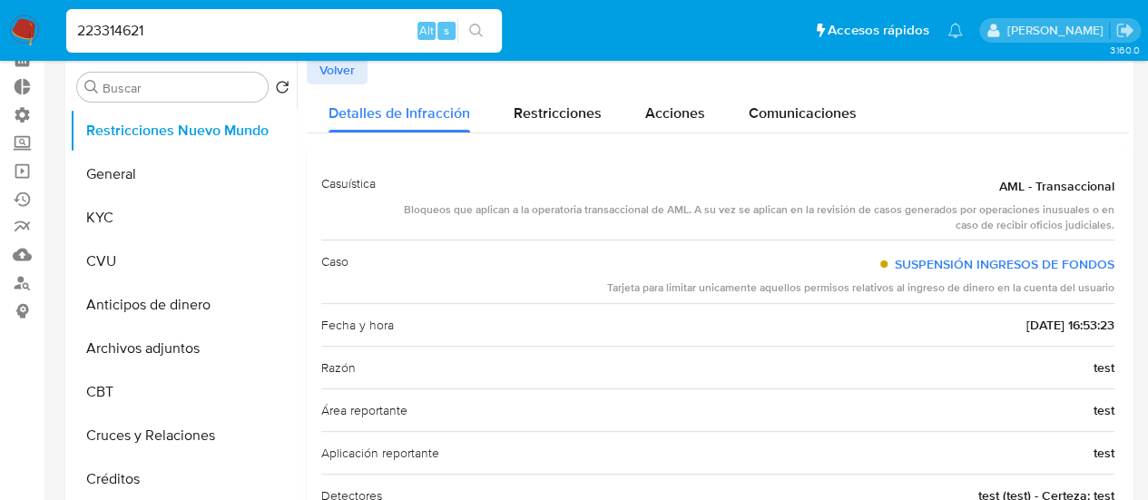
click at [337, 78] on span "Volver" at bounding box center [336, 69] width 35 height 25
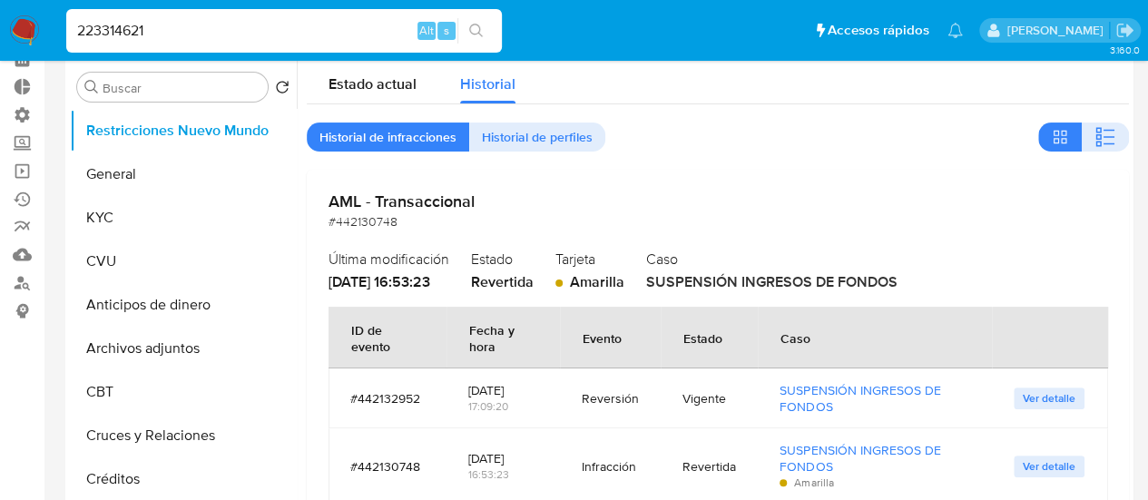
click at [267, 21] on input "223314621" at bounding box center [284, 31] width 436 height 24
paste input "186673593"
type input "186673593"
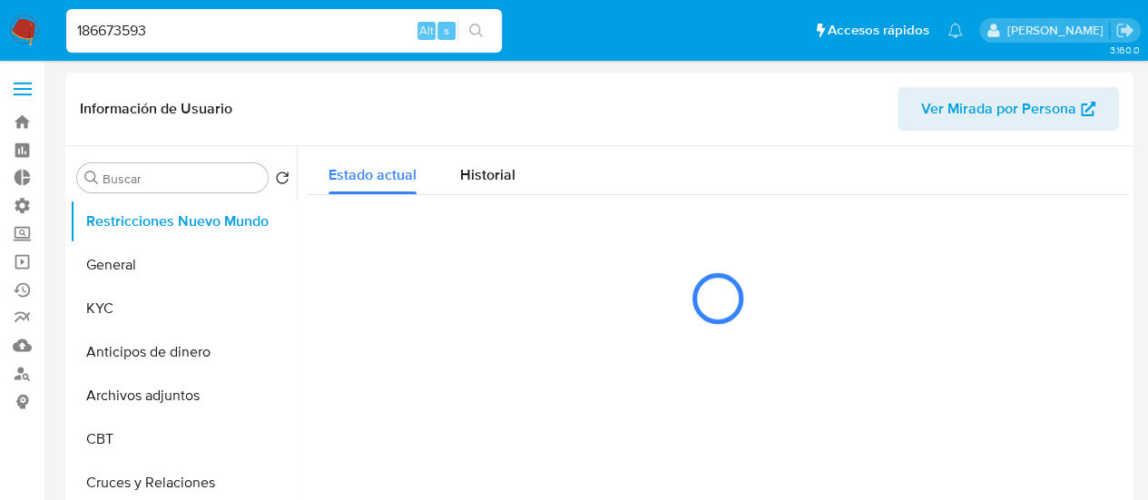
select select "10"
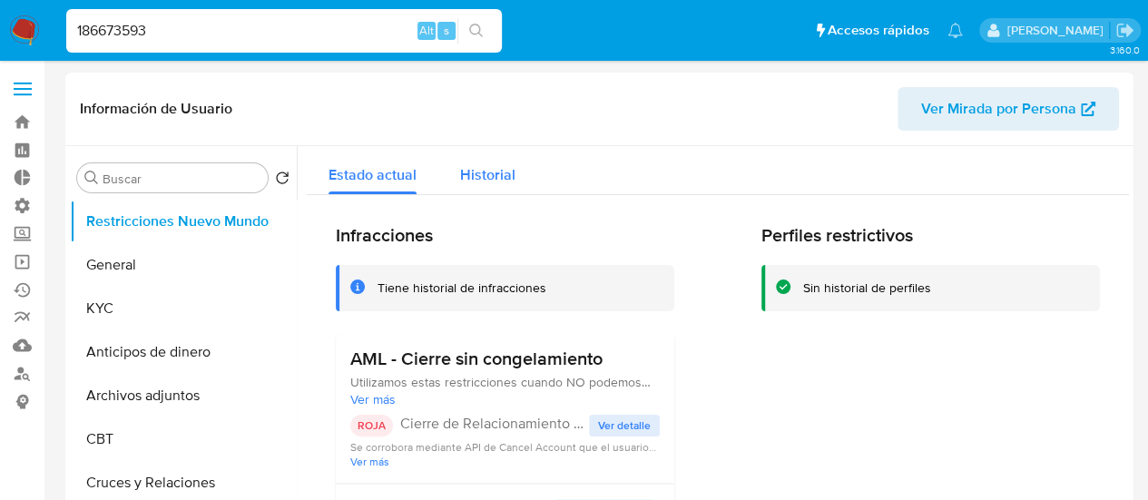
click at [479, 172] on span "Historial" at bounding box center [487, 174] width 55 height 21
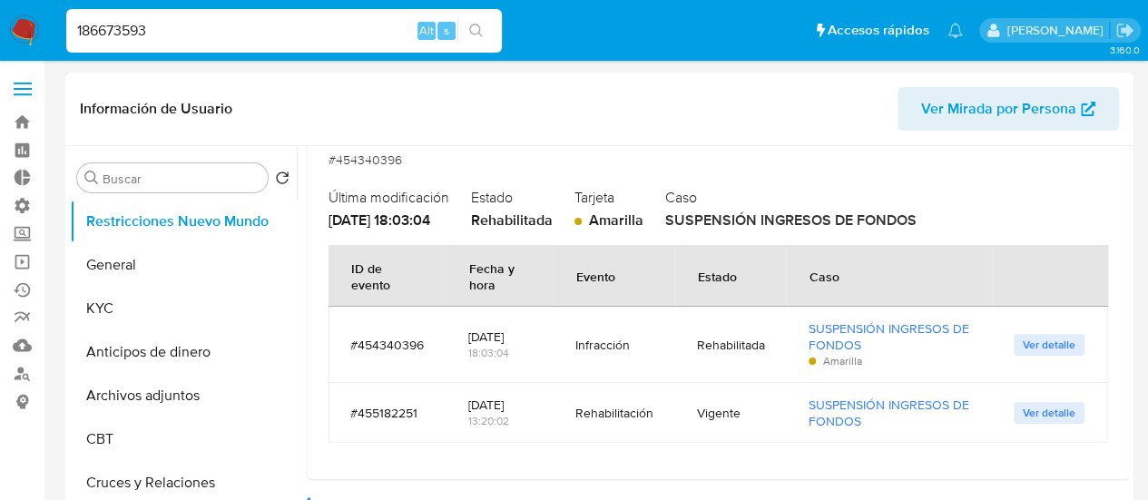
scroll to position [181, 0]
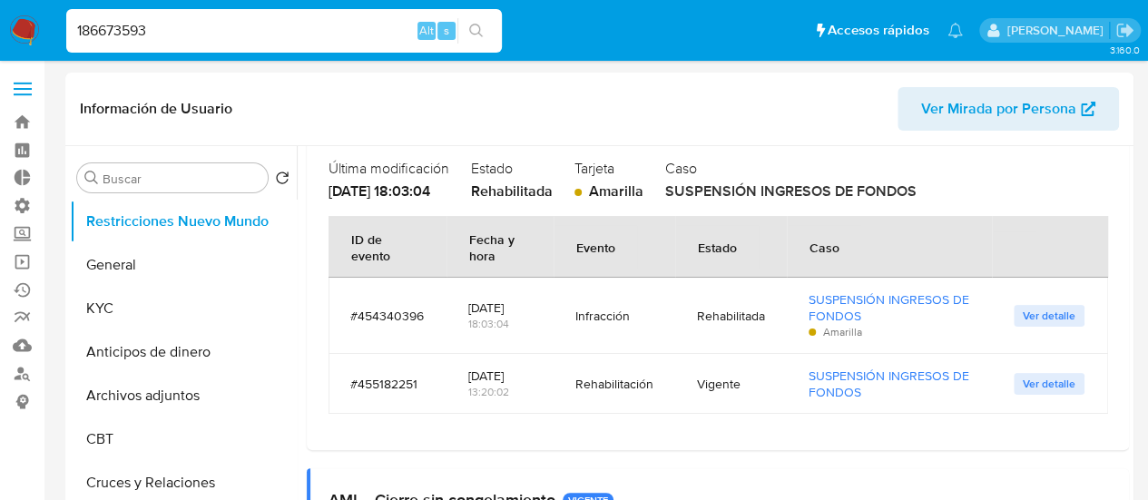
click at [250, 26] on input "186673593" at bounding box center [284, 31] width 436 height 24
paste input "78935712"
click at [250, 26] on input "186673593" at bounding box center [284, 31] width 436 height 24
type input "178935712"
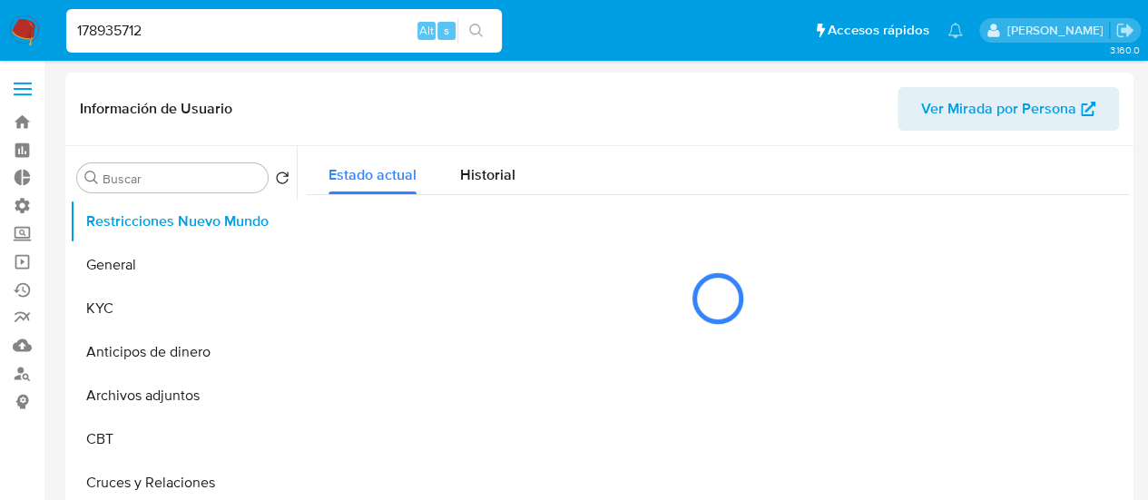
select select "10"
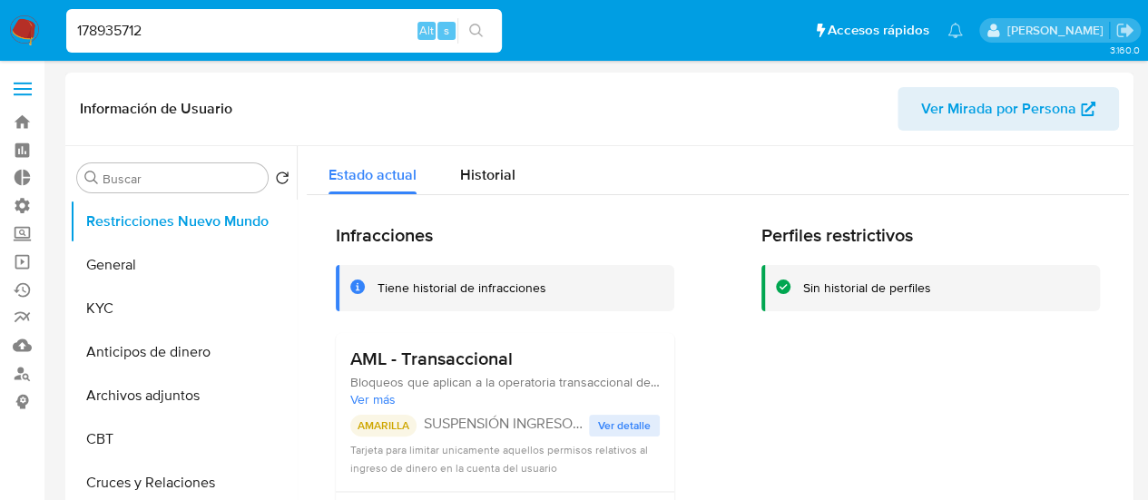
click at [504, 138] on div "Información de Usuario Ver Mirada por Persona" at bounding box center [599, 110] width 1068 height 74
click at [475, 172] on span "Historial" at bounding box center [487, 174] width 55 height 21
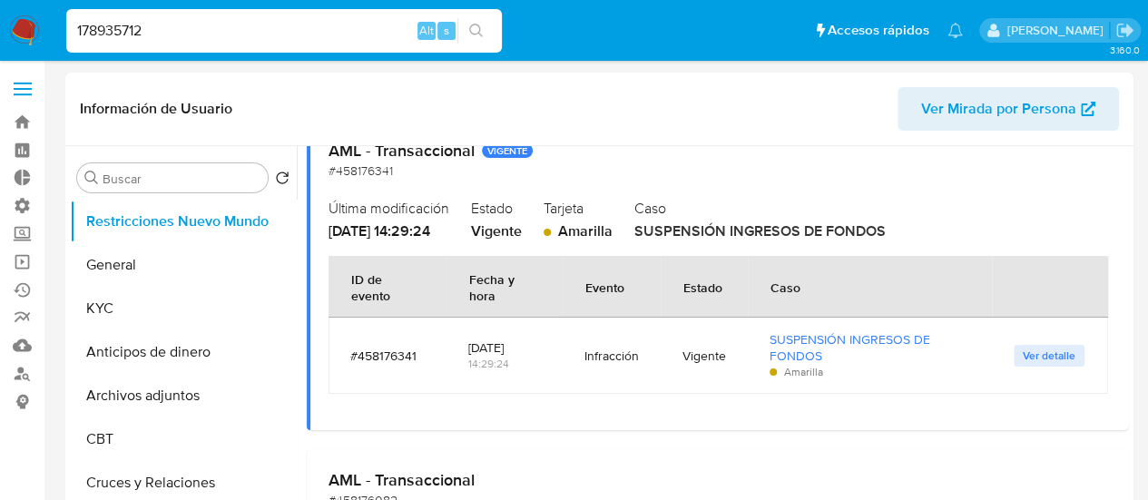
scroll to position [181, 0]
